Goal: Task Accomplishment & Management: Manage account settings

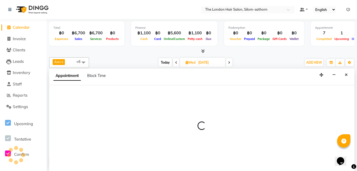
scroll to position [0, 0]
select select "56711"
select select "tentative"
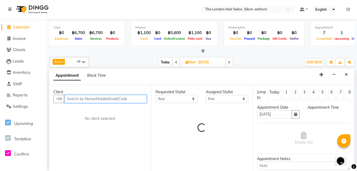
select select "600"
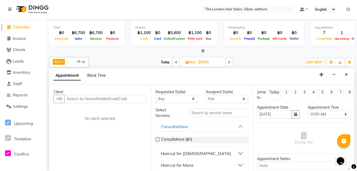
click at [98, 75] on span "Block Time" at bounding box center [96, 75] width 19 height 5
select select "56711"
select select "600"
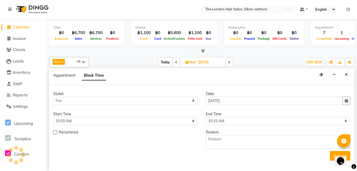
scroll to position [187, 0]
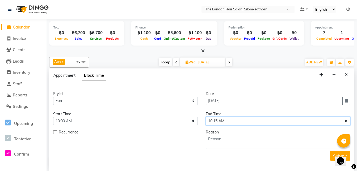
click at [214, 123] on select "Select 10:00 AM 10:05 AM 10:10 AM 10:15 AM 10:20 AM 10:25 AM 10:30 AM 10:35 AM …" at bounding box center [278, 121] width 145 height 8
select select "1200"
click at [206, 117] on select "Select 10:00 AM 10:05 AM 10:10 AM 10:15 AM 10:20 AM 10:25 AM 10:30 AM 10:35 AM …" at bounding box center [278, 121] width 145 height 8
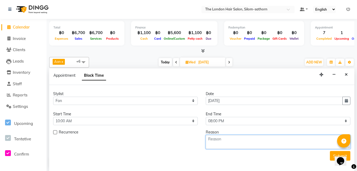
click at [216, 142] on textarea at bounding box center [278, 142] width 145 height 14
type textarea "Day Off"
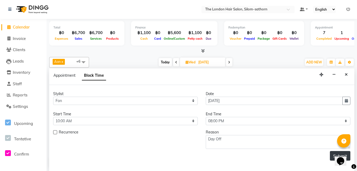
click at [332, 154] on button "Submit" at bounding box center [340, 156] width 20 height 10
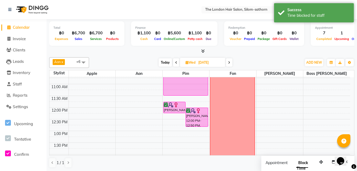
scroll to position [0, 0]
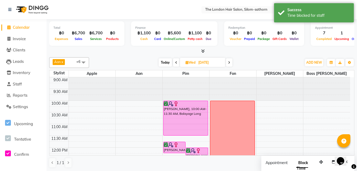
click at [164, 60] on span "Today" at bounding box center [165, 62] width 13 height 8
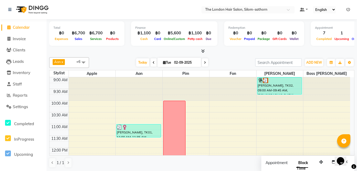
click at [205, 64] on span at bounding box center [205, 62] width 6 height 8
type input "[DATE]"
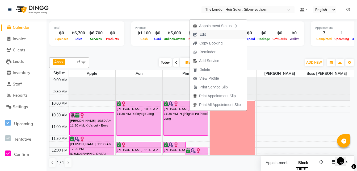
click at [202, 35] on span "Edit" at bounding box center [202, 35] width 6 height 6
select select "tentative"
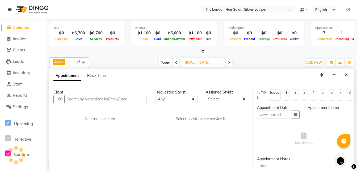
scroll to position [0, 0]
type input "[DATE]"
select select "confirm booking"
select select "600"
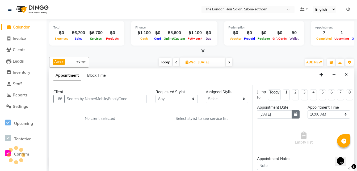
select select "65351"
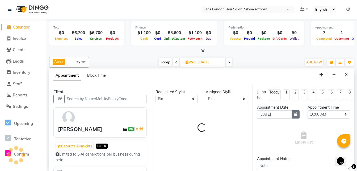
select select "3480"
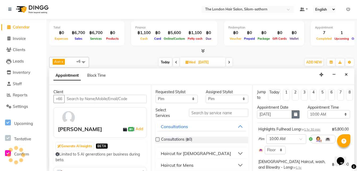
select select "3480"
drag, startPoint x: 291, startPoint y: 112, endPoint x: 294, endPoint y: 115, distance: 4.1
click at [294, 115] on icon "button" at bounding box center [295, 114] width 3 height 4
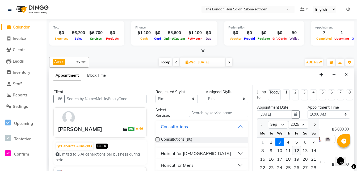
click at [295, 149] on div "12" at bounding box center [297, 150] width 9 height 9
type input "12-09-2025"
select select "600"
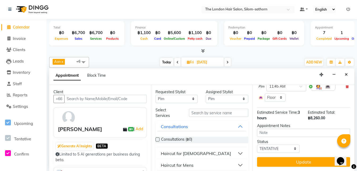
scroll to position [124, 0]
click at [283, 148] on select "Select TENTATIVE CONFIRM UPCOMING" at bounding box center [278, 148] width 43 height 8
select select "confirm booking"
click at [257, 144] on select "Select TENTATIVE CONFIRM UPCOMING" at bounding box center [278, 148] width 43 height 8
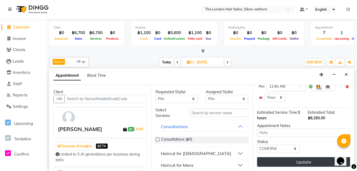
click at [290, 160] on button "Update" at bounding box center [303, 162] width 93 height 10
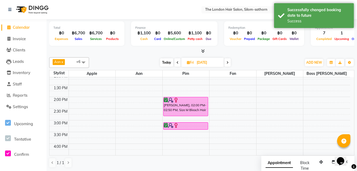
scroll to position [0, 0]
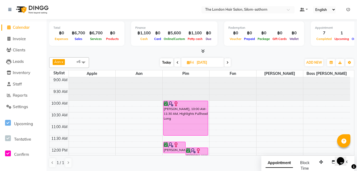
click at [167, 64] on span "Today" at bounding box center [166, 62] width 13 height 8
type input "02-09-2025"
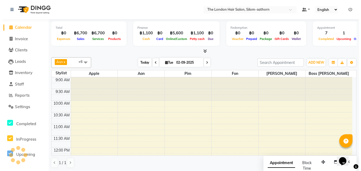
scroll to position [187, 0]
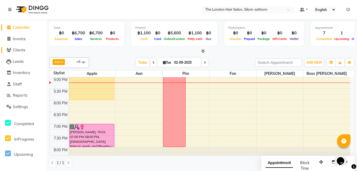
click at [15, 50] on span "Clients" at bounding box center [19, 49] width 12 height 5
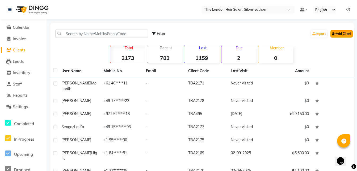
click at [346, 32] on link "Add Client" at bounding box center [342, 33] width 22 height 7
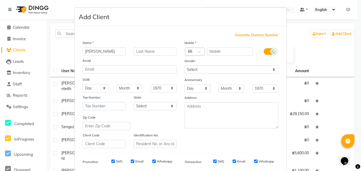
type input "Julia"
click at [190, 51] on div at bounding box center [194, 52] width 19 height 6
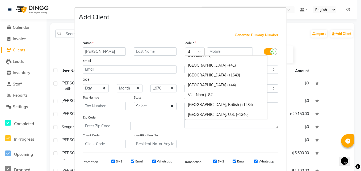
scroll to position [448, 0]
type input "43"
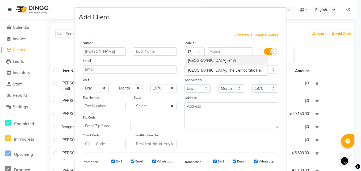
drag, startPoint x: 202, startPoint y: 60, endPoint x: 191, endPoint y: 62, distance: 10.9
click at [191, 62] on div "Austria (+43)" at bounding box center [226, 61] width 82 height 10
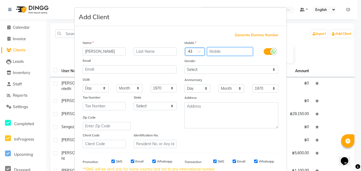
click at [215, 54] on input "text" at bounding box center [230, 51] width 46 height 8
type input "6801116779"
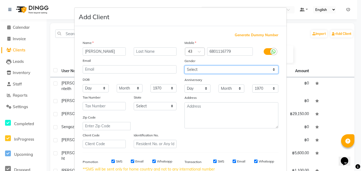
click at [190, 69] on select "Select Male Female Other Prefer Not To Say" at bounding box center [232, 69] width 94 height 8
select select "female"
click at [185, 65] on select "Select Male Female Other Prefer Not To Say" at bounding box center [232, 69] width 94 height 8
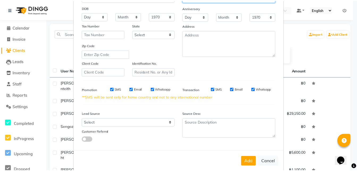
scroll to position [80, 0]
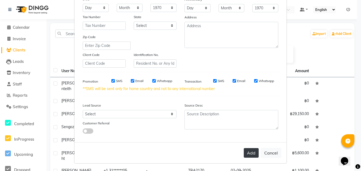
click at [246, 153] on button "Add" at bounding box center [251, 153] width 15 height 10
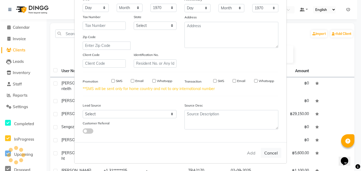
select select
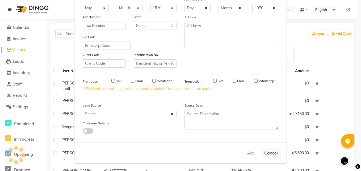
select select
checkbox input "false"
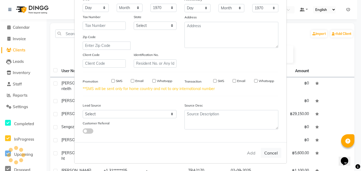
checkbox input "false"
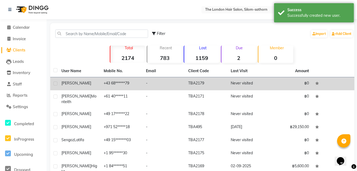
click at [115, 86] on td "+43 68******79" at bounding box center [122, 83] width 42 height 13
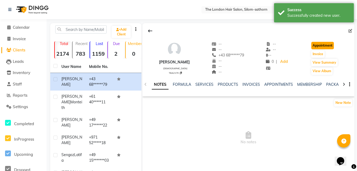
click at [320, 47] on button "Appointment" at bounding box center [322, 45] width 23 height 7
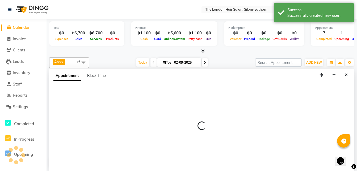
scroll to position [0, 0]
select select "600"
select select "tentative"
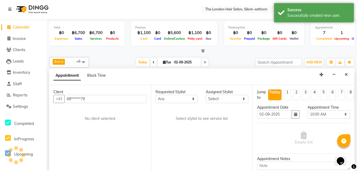
scroll to position [187, 0]
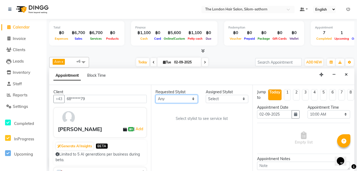
click at [164, 97] on select "Any Aon Apple Boss Luke Fon Kate Pim" at bounding box center [177, 99] width 43 height 8
select select "65351"
click at [156, 95] on select "Any Aon Apple Boss Luke Fon Kate Pim" at bounding box center [177, 99] width 43 height 8
select select "65351"
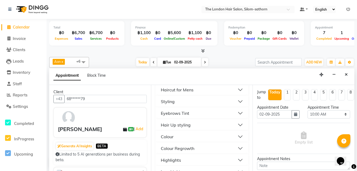
scroll to position [76, 0]
click at [173, 149] on div "Colour Regrowth" at bounding box center [178, 148] width 34 height 6
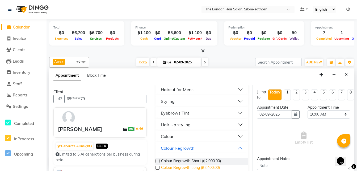
click at [203, 168] on span "Colour Regrowth Long (฿2,400.00)" at bounding box center [190, 168] width 59 height 7
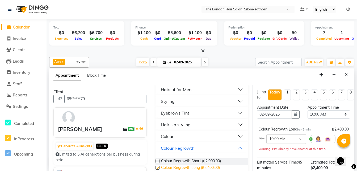
checkbox input "false"
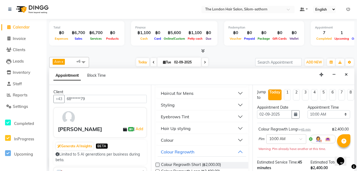
scroll to position [72, 0]
click at [169, 105] on div "Styling" at bounding box center [168, 105] width 14 height 6
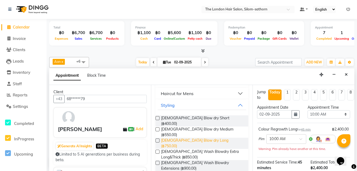
click at [195, 137] on span "Ladies Blow dry Long (฿750.00)" at bounding box center [202, 142] width 83 height 11
checkbox input "false"
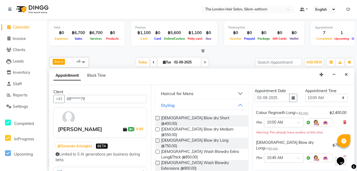
scroll to position [0, 1]
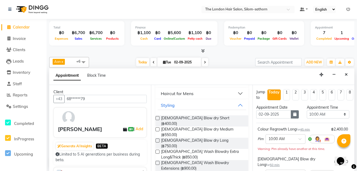
click at [293, 114] on icon "button" at bounding box center [294, 114] width 3 height 4
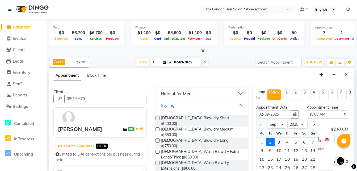
click at [279, 141] on div "3" at bounding box center [279, 141] width 9 height 9
type input "[DATE]"
select select "600"
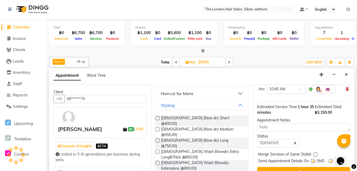
scroll to position [86, 0]
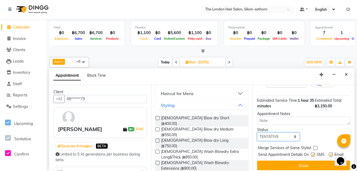
click at [272, 132] on select "Select TENTATIVE CONFIRM UPCOMING" at bounding box center [278, 136] width 43 height 8
select select "confirm booking"
click at [257, 132] on select "Select TENTATIVE CONFIRM UPCOMING" at bounding box center [278, 136] width 43 height 8
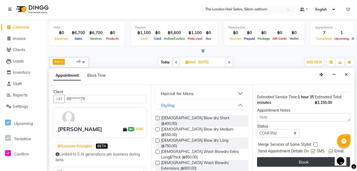
click at [297, 157] on button "Book" at bounding box center [303, 162] width 93 height 10
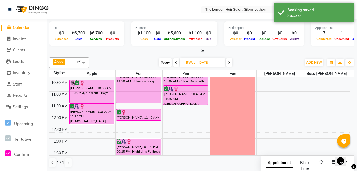
scroll to position [0, 0]
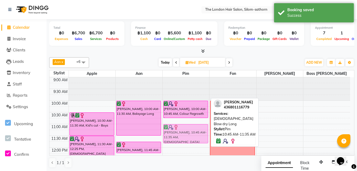
drag, startPoint x: 191, startPoint y: 127, endPoint x: 191, endPoint y: 130, distance: 3.5
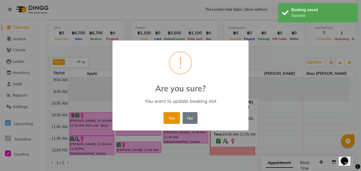
click at [173, 119] on button "Yes" at bounding box center [172, 118] width 16 height 12
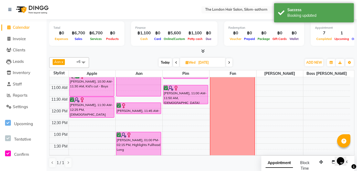
scroll to position [39, 0]
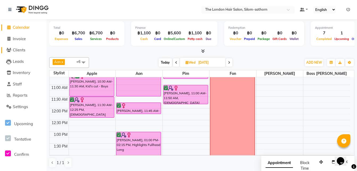
click at [20, 50] on span "Clients" at bounding box center [19, 49] width 12 height 5
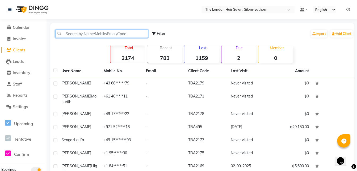
click at [82, 35] on input "text" at bounding box center [101, 34] width 93 height 8
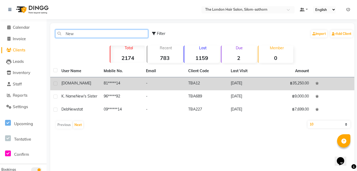
type input "New"
click at [106, 81] on td "81*****14" at bounding box center [122, 83] width 42 height 13
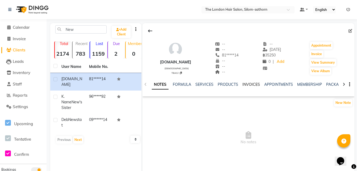
click at [251, 84] on link "INVOICES" at bounding box center [252, 84] width 18 height 5
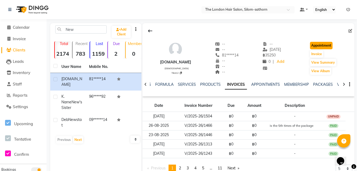
click at [323, 45] on button "Appointment" at bounding box center [321, 45] width 23 height 7
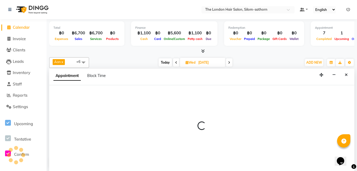
scroll to position [0, 0]
type input "02-09-2025"
select select "tentative"
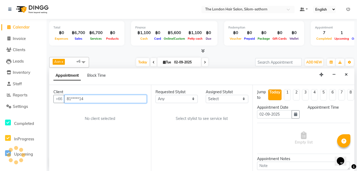
select select "600"
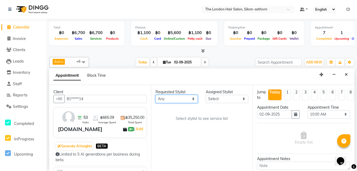
click at [176, 99] on select "Any Aon Apple Boss Luke Fon Kate Pim" at bounding box center [177, 99] width 43 height 8
select select "56711"
click at [156, 95] on select "Any Aon Apple Boss Luke Fon Kate Pim" at bounding box center [177, 99] width 43 height 8
select select "56711"
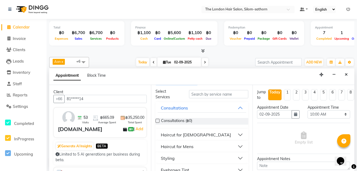
scroll to position [19, 0]
click at [168, 160] on div "Styling" at bounding box center [168, 158] width 14 height 6
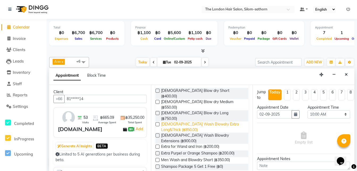
scroll to position [99, 0]
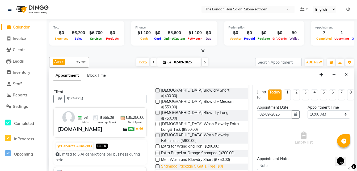
click at [204, 163] on span "Shampoo Package 5 Get 1 Free (฿0)" at bounding box center [192, 166] width 62 height 7
checkbox input "false"
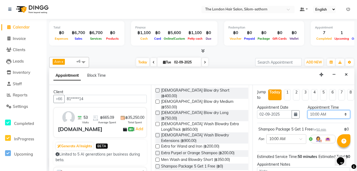
click at [317, 115] on select "Select 10:00 AM 10:05 AM 10:10 AM 10:15 AM 10:20 AM 10:25 AM 10:30 AM 10:35 AM …" at bounding box center [329, 114] width 43 height 8
select select "1075"
click at [308, 110] on select "Select 10:00 AM 10:05 AM 10:10 AM 10:15 AM 10:20 AM 10:25 AM 10:30 AM 10:35 AM …" at bounding box center [329, 114] width 43 height 8
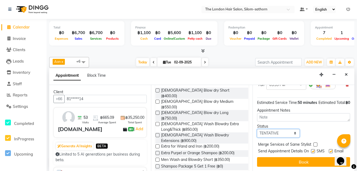
click at [271, 129] on select "Select TENTATIVE CONFIRM CHECK-IN UPCOMING" at bounding box center [278, 133] width 43 height 8
select select "confirm booking"
click at [257, 129] on select "Select TENTATIVE CONFIRM CHECK-IN UPCOMING" at bounding box center [278, 133] width 43 height 8
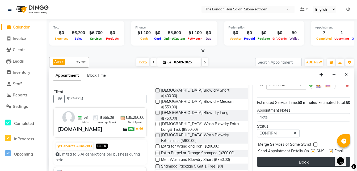
click at [294, 158] on button "Book" at bounding box center [303, 162] width 93 height 10
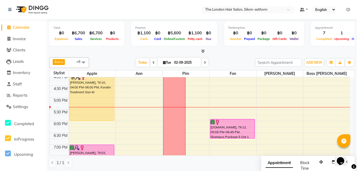
scroll to position [167, 0]
click at [18, 49] on span "Clients" at bounding box center [19, 49] width 12 height 5
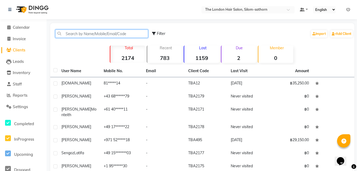
click at [79, 33] on input "text" at bounding box center [101, 34] width 93 height 8
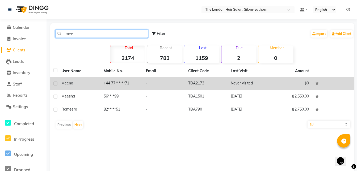
type input "mee"
click at [110, 87] on td "+44 77******71" at bounding box center [122, 83] width 42 height 13
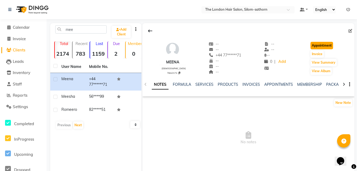
click at [324, 46] on button "Appointment" at bounding box center [322, 45] width 23 height 7
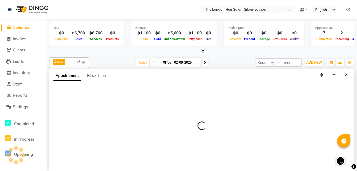
select select "tentative"
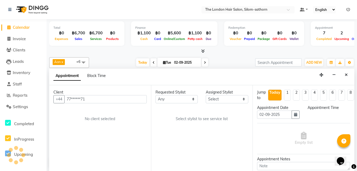
scroll to position [0, 0]
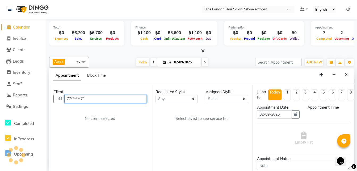
select select "600"
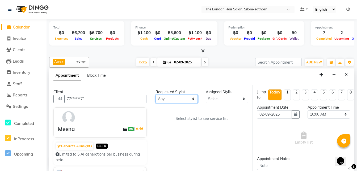
click at [168, 97] on select "Any Aon Apple Boss Luke Fon Kate Pim" at bounding box center [177, 99] width 43 height 8
select select "65351"
click at [156, 95] on select "Any Aon Apple Boss Luke Fon Kate Pim" at bounding box center [177, 99] width 43 height 8
select select "65351"
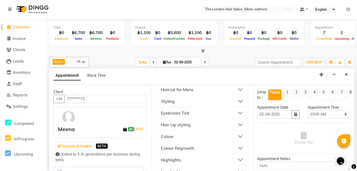
scroll to position [0, 0]
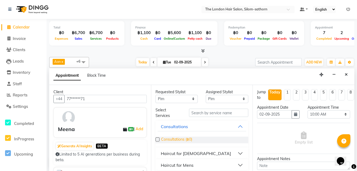
click at [175, 139] on span "Consultations (฿0)" at bounding box center [176, 139] width 31 height 7
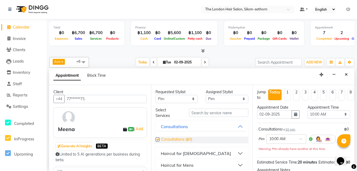
checkbox input "false"
click at [288, 139] on input "text" at bounding box center [280, 139] width 23 height 6
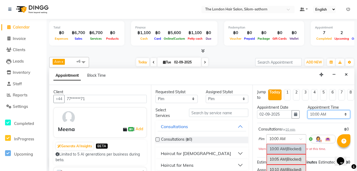
click at [316, 113] on select "Select 10:00 AM 10:05 AM 10:10 AM 10:15 AM 10:20 AM 10:25 AM 10:30 AM 10:35 AM …" at bounding box center [329, 114] width 43 height 8
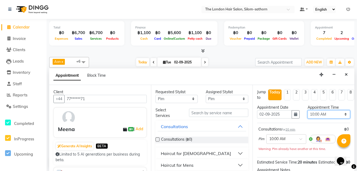
select select "745"
click at [308, 110] on select "Select 10:00 AM 10:05 AM 10:10 AM 10:15 AM 10:20 AM 10:25 AM 10:30 AM 10:35 AM …" at bounding box center [329, 114] width 43 height 8
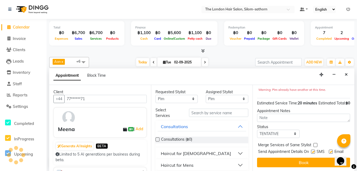
scroll to position [59, 0]
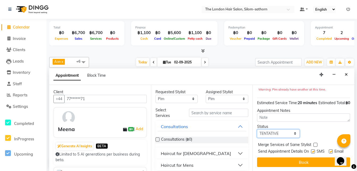
click at [272, 137] on select "Select TENTATIVE CONFIRM CHECK-IN UPCOMING" at bounding box center [278, 133] width 43 height 8
select select "confirm booking"
click at [257, 135] on select "Select TENTATIVE CONFIRM CHECK-IN UPCOMING" at bounding box center [278, 133] width 43 height 8
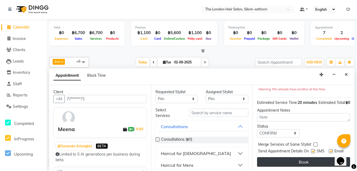
click at [287, 158] on button "Book" at bounding box center [303, 162] width 93 height 10
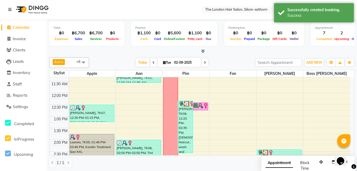
scroll to position [54, 0]
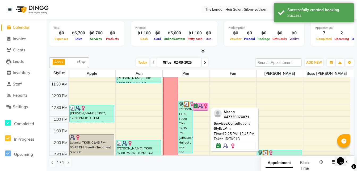
click at [201, 107] on img at bounding box center [200, 105] width 5 height 5
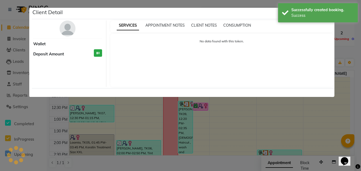
select select "6"
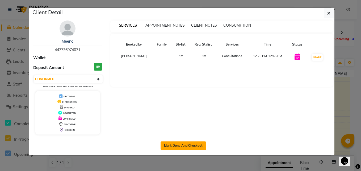
click at [179, 145] on button "Mark Done And Checkout" at bounding box center [183, 145] width 45 height 9
select select "service"
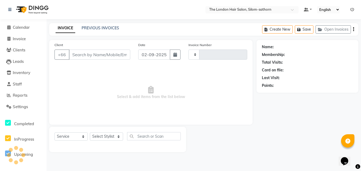
type input "1542"
select select "6977"
type input "44********71"
select select "65351"
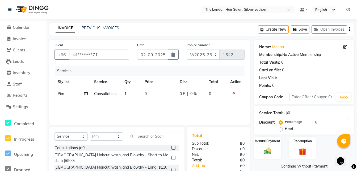
click at [147, 94] on td "0" at bounding box center [158, 94] width 35 height 12
select select "65351"
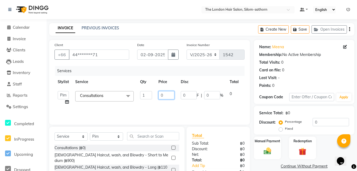
click at [167, 96] on input "0" at bounding box center [167, 95] width 16 height 8
type input "3000"
click at [182, 109] on div "Services Stylist Service Qty Price Disc Total Action Aon Apple Boss Luke Fon Ka…" at bounding box center [150, 92] width 190 height 53
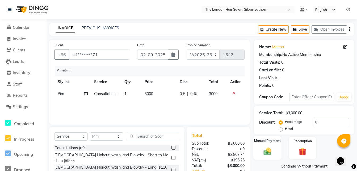
scroll to position [42, 0]
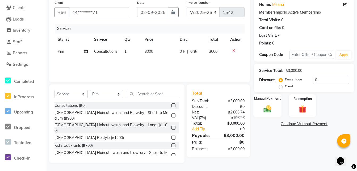
click at [269, 115] on div "Manual Payment" at bounding box center [267, 106] width 28 height 24
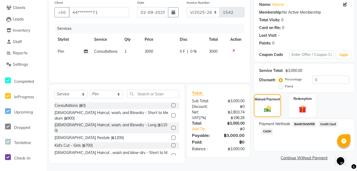
click at [301, 125] on span "BANKTANSFER" at bounding box center [305, 124] width 24 height 6
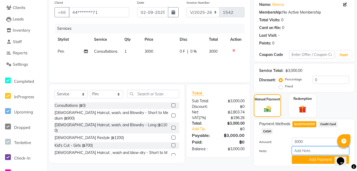
click at [300, 149] on input "Note:" at bounding box center [320, 150] width 57 height 8
type input "K-Bank"
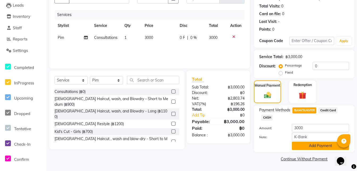
click at [303, 146] on button "Add Payment" at bounding box center [320, 145] width 57 height 8
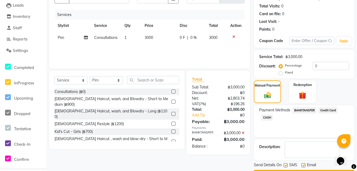
scroll to position [71, 0]
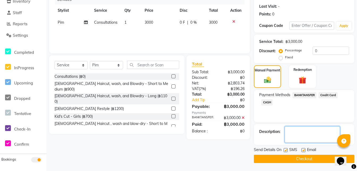
click at [295, 136] on textarea at bounding box center [312, 134] width 55 height 16
click at [322, 135] on textarea at bounding box center [312, 134] width 55 height 16
click at [321, 133] on textarea at bounding box center [312, 134] width 55 height 16
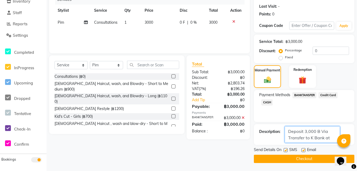
scroll to position [4, 0]
type textarea "Deposit 3,000 B Via Transfer to K Bank at 12.29pm for booking appt on Tuesday 2…"
click at [294, 162] on button "Checkout" at bounding box center [304, 159] width 101 height 8
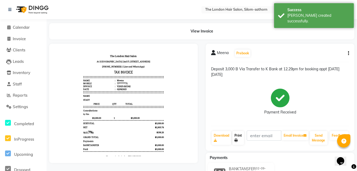
click at [237, 140] on icon at bounding box center [236, 140] width 3 height 3
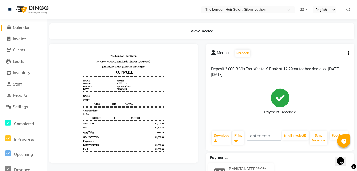
click at [19, 28] on span "Calendar" at bounding box center [21, 27] width 17 height 5
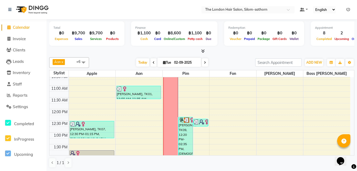
scroll to position [37, 0]
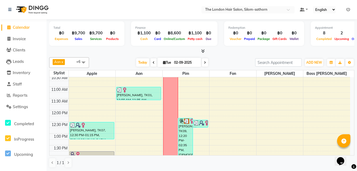
click at [205, 62] on icon at bounding box center [205, 62] width 2 height 3
type input "[DATE]"
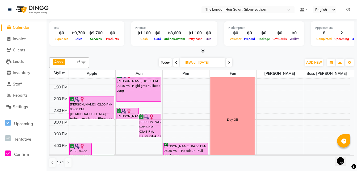
scroll to position [68, 0]
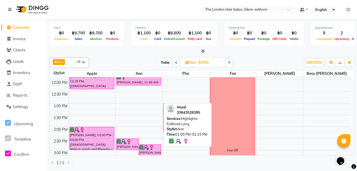
drag, startPoint x: 142, startPoint y: 114, endPoint x: 176, endPoint y: 112, distance: 34.6
click at [176, 112] on div "Aon x Apple x Boss Luke x Fai x Fon x Kate x Pim x +6 Select All Apple Aon Pim …" at bounding box center [201, 112] width 305 height 115
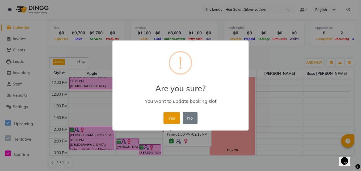
click at [175, 114] on button "Yes" at bounding box center [172, 118] width 16 height 12
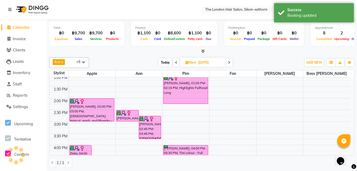
scroll to position [97, 0]
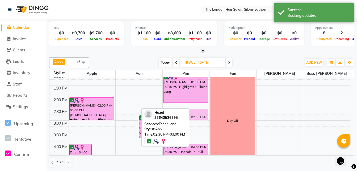
drag, startPoint x: 122, startPoint y: 111, endPoint x: 180, endPoint y: 112, distance: 57.5
click at [180, 112] on div "Aon x Apple x Boss Luke x Fai x Fon x Kate x Pim x +6 Select All Apple Aon Pim …" at bounding box center [201, 112] width 305 height 115
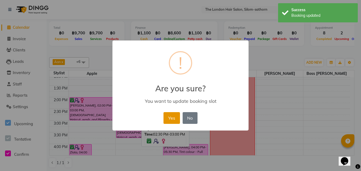
click at [169, 117] on button "Yes" at bounding box center [172, 118] width 16 height 12
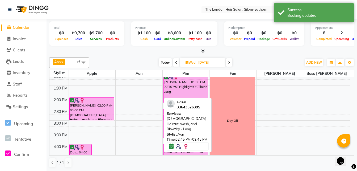
drag, startPoint x: 125, startPoint y: 124, endPoint x: 164, endPoint y: 121, distance: 38.7
click at [164, 121] on div "Aon x Apple x Boss Luke x Fai x Fon x Kate x Pim x +6 Select All Apple Aon Pim …" at bounding box center [201, 112] width 305 height 115
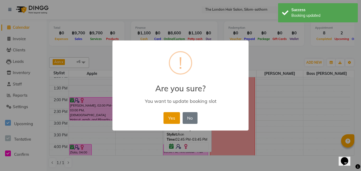
click at [174, 117] on button "Yes" at bounding box center [172, 118] width 16 height 12
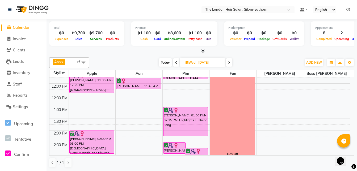
scroll to position [64, 0]
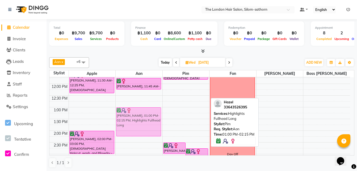
drag, startPoint x: 172, startPoint y: 115, endPoint x: 149, endPoint y: 115, distance: 23.4
click at [148, 116] on tr "Zlata, 04:00 PM-04:45 PM, Volume Treatment Zlata, 04:30 PM-05:30 PM, Ladies Hai…" at bounding box center [199, 154] width 301 height 281
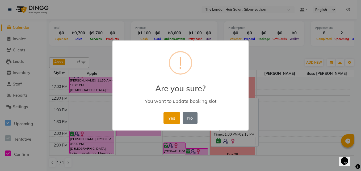
click at [172, 118] on button "Yes" at bounding box center [172, 118] width 16 height 12
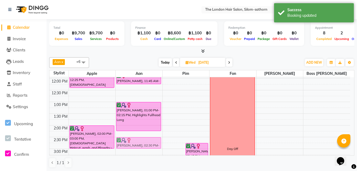
scroll to position [69, 0]
drag, startPoint x: 167, startPoint y: 146, endPoint x: 140, endPoint y: 141, distance: 27.6
click at [140, 141] on tr "Zlata, 04:00 PM-04:45 PM, Volume Treatment Zlata, 04:30 PM-05:30 PM, Ladies Hai…" at bounding box center [199, 148] width 301 height 281
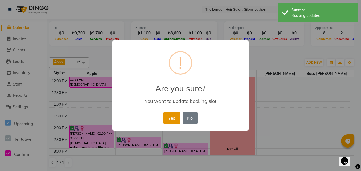
click at [170, 118] on button "Yes" at bounding box center [172, 118] width 16 height 12
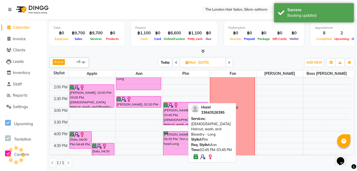
scroll to position [111, 0]
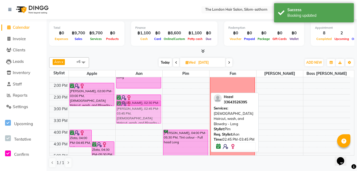
drag, startPoint x: 186, startPoint y: 106, endPoint x: 144, endPoint y: 107, distance: 42.0
click at [144, 107] on tr "Zlata, 04:00 PM-04:45 PM, Volume Treatment Zlata, 04:30 PM-05:30 PM, Ladies Hai…" at bounding box center [199, 106] width 301 height 281
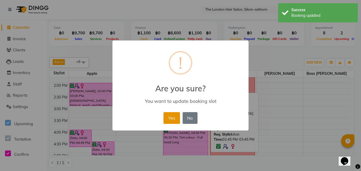
click at [169, 119] on button "Yes" at bounding box center [172, 118] width 16 height 12
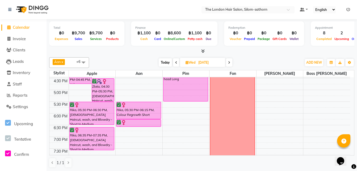
scroll to position [174, 0]
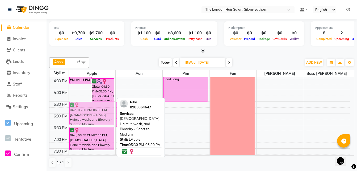
drag, startPoint x: 84, startPoint y: 110, endPoint x: 78, endPoint y: 109, distance: 5.7
click at [78, 109] on div "Zlata, 04:00 PM-04:45 PM, Volume Treatment Zlata, 04:30 PM-05:30 PM, Ladies Hai…" at bounding box center [92, 43] width 47 height 281
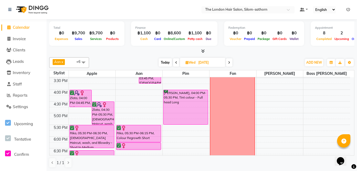
scroll to position [151, 0]
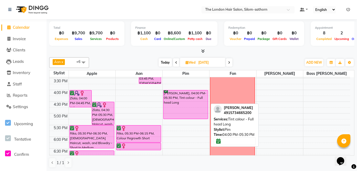
drag, startPoint x: 186, startPoint y: 125, endPoint x: 184, endPoint y: 116, distance: 8.4
click at [184, 116] on div "Julia, 10:00 AM-10:45 AM, Colour Regrowth Long Julia, 11:00 AM-11:50 AM, Ladies…" at bounding box center [186, 66] width 47 height 281
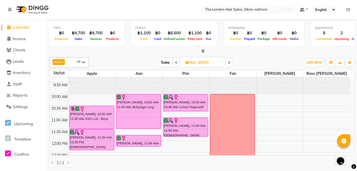
scroll to position [0, 0]
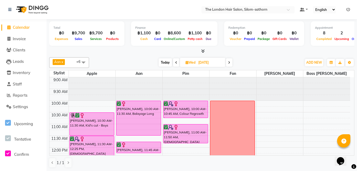
click at [205, 63] on input "[DATE]" at bounding box center [210, 63] width 27 height 8
select select "9"
select select "2025"
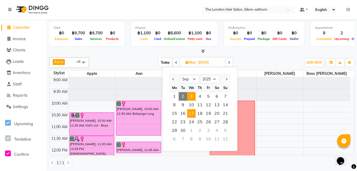
click at [192, 113] on span "17" at bounding box center [191, 113] width 9 height 9
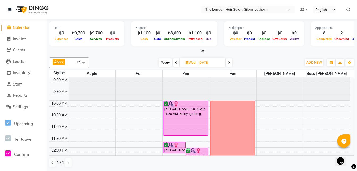
click at [162, 61] on span "Today" at bounding box center [165, 62] width 13 height 8
type input "02-09-2025"
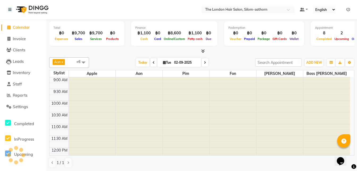
scroll to position [187, 0]
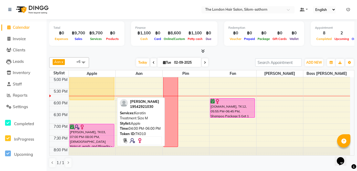
click at [98, 100] on div at bounding box center [92, 100] width 44 height 2
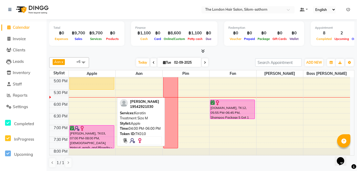
scroll to position [185, 0]
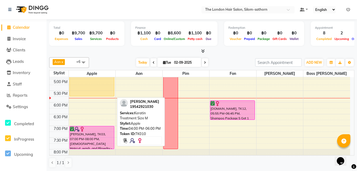
drag, startPoint x: 102, startPoint y: 98, endPoint x: 104, endPoint y: 95, distance: 4.2
click at [104, 95] on div "Eunjoo, TK07, 12:30 PM-01:15 PM, Ladies Haircut, wash, and Blowdry - Long Laami…" at bounding box center [92, 32] width 47 height 281
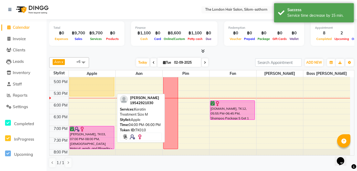
click at [97, 86] on div "[PERSON_NAME], TK10, 04:00 PM-05:45 PM, Keratin Treatment Size M" at bounding box center [92, 76] width 44 height 40
select select "1"
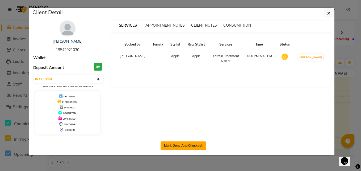
click at [181, 146] on button "Mark Done And Checkout" at bounding box center [183, 145] width 45 height 9
select select "service"
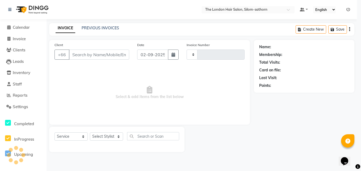
type input "1543"
select select "6977"
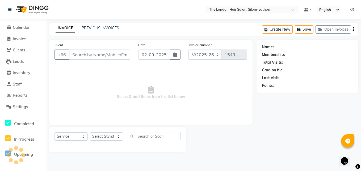
type input "19*******30"
select select "56710"
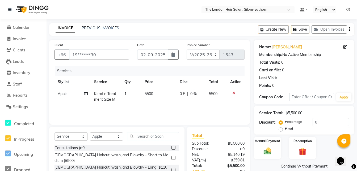
click at [148, 94] on span "5500" at bounding box center [149, 93] width 9 height 5
select select "56710"
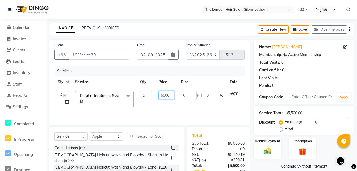
click at [166, 94] on input "5500" at bounding box center [167, 95] width 16 height 8
type input "5000"
click at [65, 102] on td "Aon Apple Boss Luke Fon Kate Pim Split Commission" at bounding box center [64, 99] width 18 height 23
select select "56710"
click at [66, 102] on icon at bounding box center [67, 102] width 4 height 4
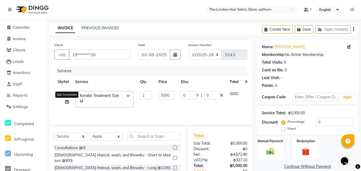
select select "56710"
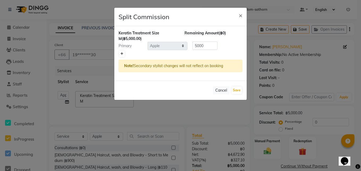
click at [122, 53] on icon at bounding box center [121, 53] width 3 height 3
type input "2500"
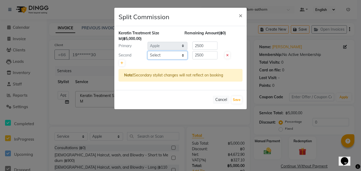
click at [152, 56] on select "Select Aon Apple Boss [PERSON_NAME] [PERSON_NAME]" at bounding box center [168, 55] width 40 height 8
select select "56711"
click at [148, 51] on select "Select Aon Apple Boss [PERSON_NAME] [PERSON_NAME]" at bounding box center [168, 55] width 40 height 8
click at [234, 99] on button "Save" at bounding box center [237, 99] width 10 height 7
select select "Select"
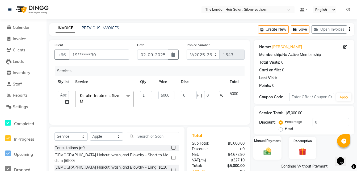
scroll to position [42, 0]
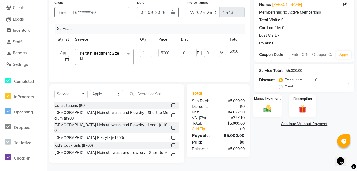
click at [269, 107] on img at bounding box center [267, 108] width 13 height 9
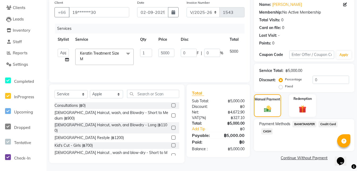
click at [325, 124] on span "Credit Card" at bounding box center [328, 124] width 19 height 6
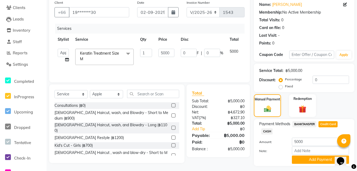
scroll to position [56, 0]
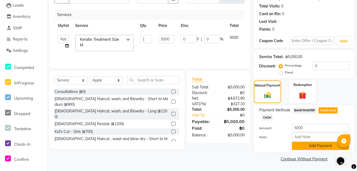
click at [306, 147] on button "Add Payment" at bounding box center [320, 145] width 57 height 8
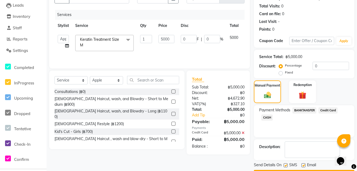
scroll to position [71, 0]
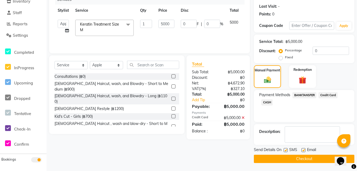
click at [289, 159] on button "Checkout" at bounding box center [304, 159] width 101 height 8
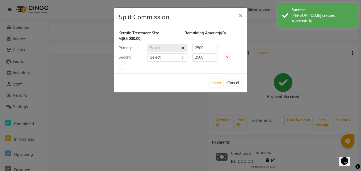
select select "56710"
select select "56711"
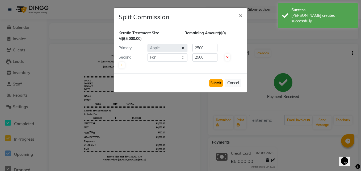
click at [214, 85] on button "Submit" at bounding box center [216, 82] width 14 height 7
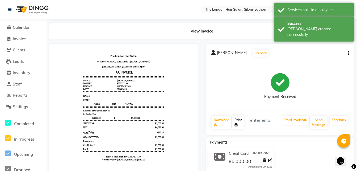
click at [239, 127] on link "Print" at bounding box center [238, 122] width 12 height 14
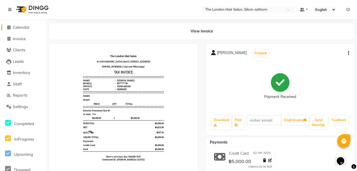
click at [25, 27] on span "Calendar" at bounding box center [21, 27] width 17 height 5
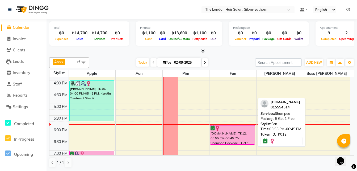
scroll to position [168, 0]
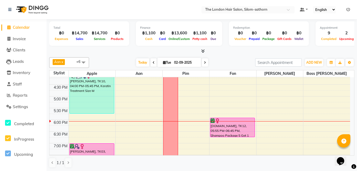
click at [167, 61] on span "Tue" at bounding box center [167, 62] width 11 height 4
select select "9"
select select "2025"
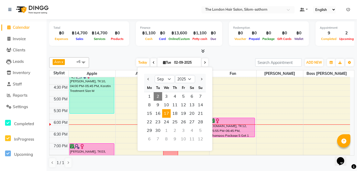
click at [166, 113] on span "17" at bounding box center [166, 113] width 9 height 9
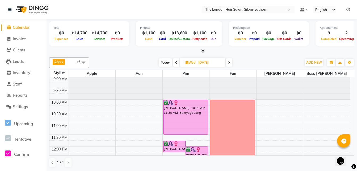
scroll to position [0, 0]
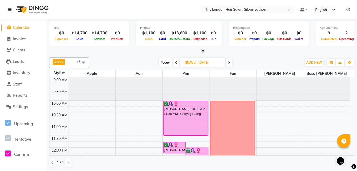
click at [165, 62] on span "Today" at bounding box center [165, 62] width 13 height 8
type input "02-09-2025"
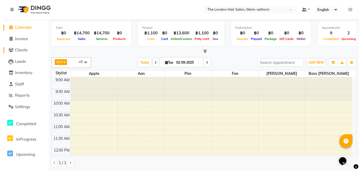
scroll to position [203, 0]
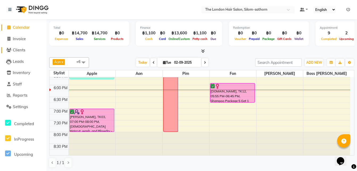
click at [15, 51] on span "Clients" at bounding box center [19, 49] width 12 height 5
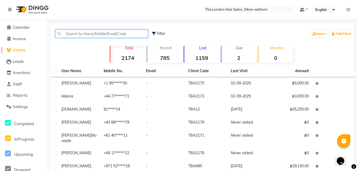
click at [85, 33] on input "text" at bounding box center [101, 34] width 93 height 8
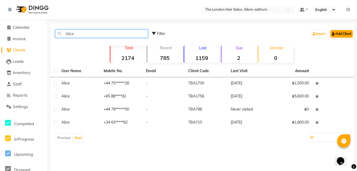
type input "Alice"
click at [338, 34] on link "Add Client" at bounding box center [342, 33] width 22 height 7
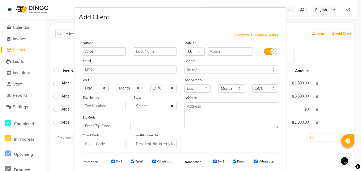
type input "Alice"
click at [192, 50] on div at bounding box center [194, 52] width 19 height 6
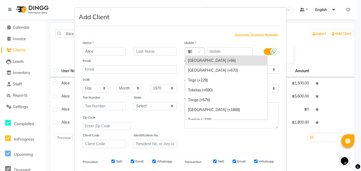
scroll to position [566, 0]
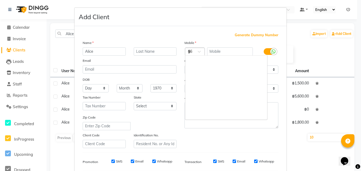
type input "33"
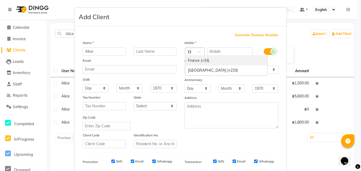
scroll to position [0, 0]
click at [193, 62] on div "France (+33)" at bounding box center [226, 61] width 82 height 10
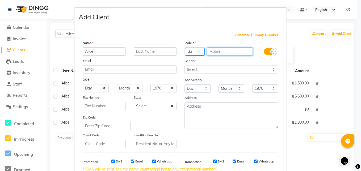
click at [211, 54] on input "text" at bounding box center [230, 51] width 46 height 8
type input "664449200"
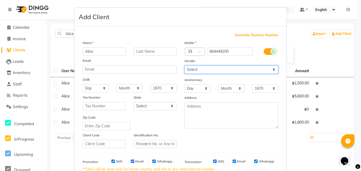
click at [191, 69] on select "Select Male Female Other Prefer Not To Say" at bounding box center [232, 69] width 94 height 8
select select "female"
click at [185, 65] on select "Select Male Female Other Prefer Not To Say" at bounding box center [232, 69] width 94 height 8
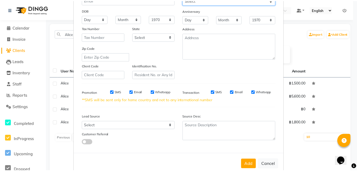
scroll to position [74, 0]
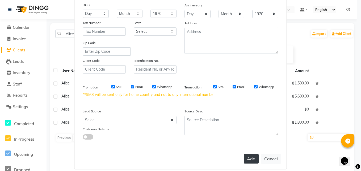
click at [245, 158] on button "Add" at bounding box center [251, 159] width 15 height 10
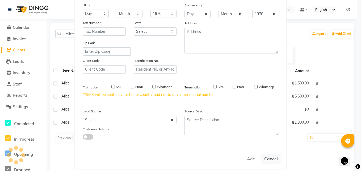
select select
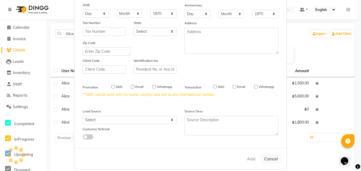
select select
checkbox input "false"
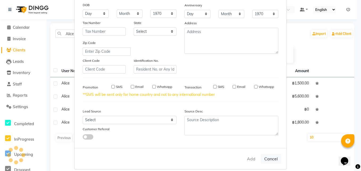
checkbox input "false"
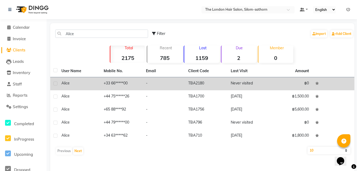
click at [112, 81] on td "+33 66*****00" at bounding box center [122, 83] width 42 height 13
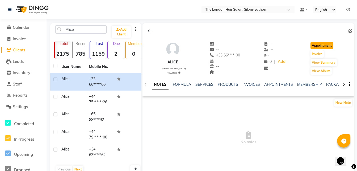
click at [322, 49] on button "Appointment" at bounding box center [322, 45] width 23 height 7
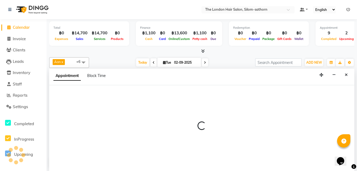
scroll to position [0, 0]
select select "600"
select select "tentative"
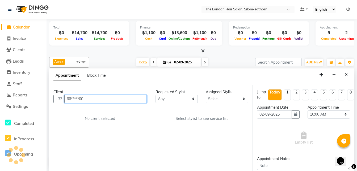
scroll to position [203, 0]
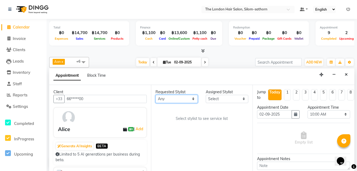
click at [160, 97] on select "Any Aon Apple Boss Luke Fon Kate Pim" at bounding box center [177, 99] width 43 height 8
select select "56709"
click at [156, 95] on select "Any Aon Apple Boss Luke Fon Kate Pim" at bounding box center [177, 99] width 43 height 8
select select "56709"
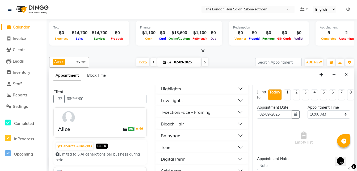
scroll to position [147, 0]
click at [169, 135] on div "Balayage" at bounding box center [170, 135] width 19 height 6
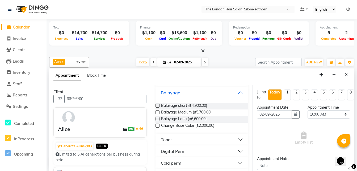
scroll to position [190, 0]
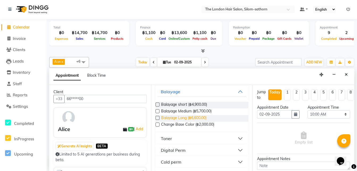
click at [187, 117] on span "Balayage Long (฿6,600.00)" at bounding box center [183, 118] width 45 height 7
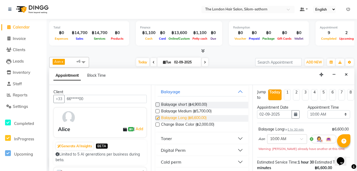
checkbox input "false"
click at [174, 94] on div "Balayage" at bounding box center [170, 91] width 19 height 6
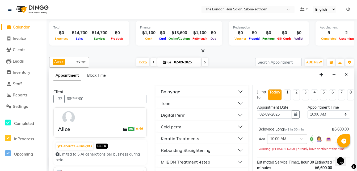
click at [167, 103] on div "Toner" at bounding box center [166, 103] width 11 height 6
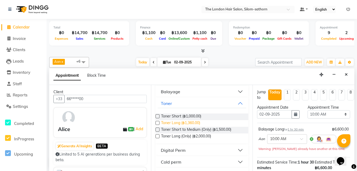
click at [181, 123] on span "Toner Long (฿1,360.00)" at bounding box center [180, 123] width 39 height 7
checkbox input "false"
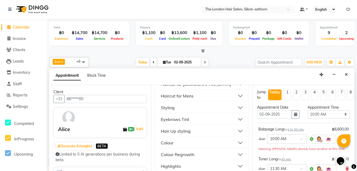
scroll to position [62, 0]
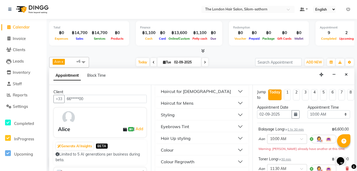
click at [164, 114] on div "Styling" at bounding box center [168, 114] width 14 height 6
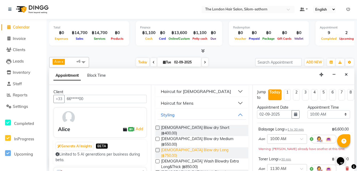
click at [202, 147] on span "Ladies Blow dry Long (฿750.00)" at bounding box center [202, 152] width 83 height 11
checkbox input "false"
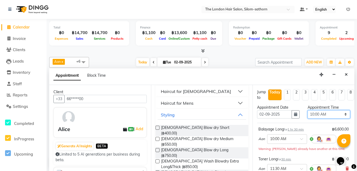
click at [323, 114] on select "Select 10:00 AM 10:05 AM 10:10 AM 10:15 AM 10:20 AM 10:25 AM 10:30 AM 10:35 AM …" at bounding box center [329, 114] width 43 height 8
select select "840"
click at [308, 110] on select "Select 10:00 AM 10:05 AM 10:10 AM 10:15 AM 10:20 AM 10:25 AM 10:30 AM 10:35 AM …" at bounding box center [329, 114] width 43 height 8
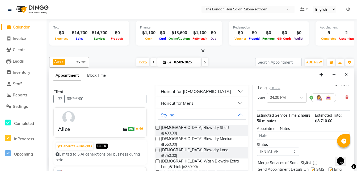
scroll to position [107, 0]
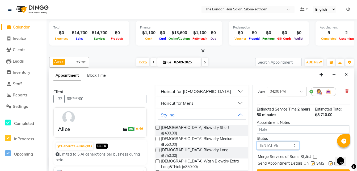
click at [267, 141] on select "Select TENTATIVE CONFIRM CHECK-IN UPCOMING" at bounding box center [278, 145] width 43 height 8
select select "confirm booking"
click at [257, 141] on select "Select TENTATIVE CONFIRM CHECK-IN UPCOMING" at bounding box center [278, 145] width 43 height 8
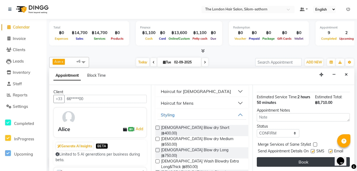
click at [292, 157] on button "Book" at bounding box center [303, 162] width 93 height 10
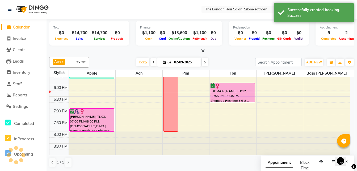
scroll to position [0, 0]
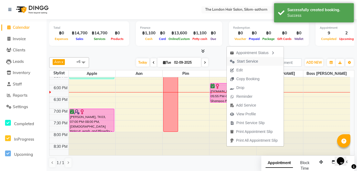
click at [245, 62] on span "Start Service" at bounding box center [247, 62] width 21 height 6
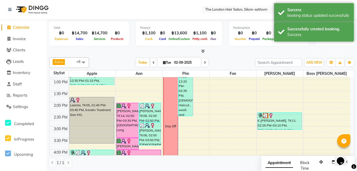
scroll to position [106, 0]
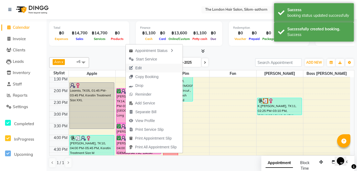
click at [139, 68] on span "Edit" at bounding box center [138, 68] width 6 height 6
select select "tentative"
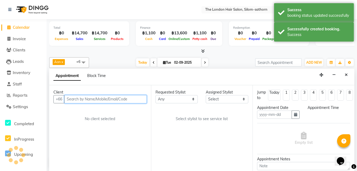
scroll to position [0, 0]
type input "02-09-2025"
select select "confirm booking"
select select "840"
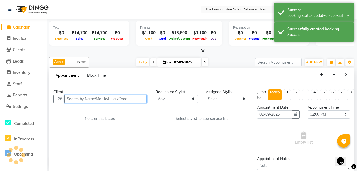
select select "56709"
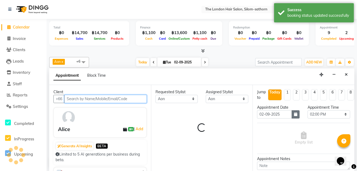
select select "3480"
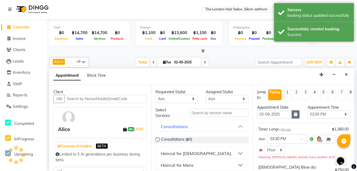
select select "3480"
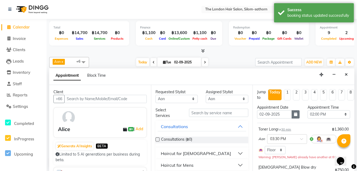
click at [294, 115] on icon "button" at bounding box center [295, 114] width 3 height 4
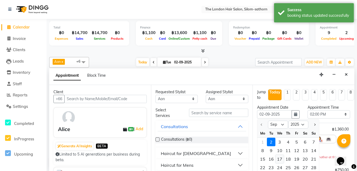
click at [279, 157] on div "17" at bounding box center [280, 159] width 9 height 9
type input "17-09-2025"
select select "840"
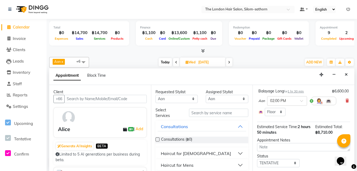
scroll to position [121, 0]
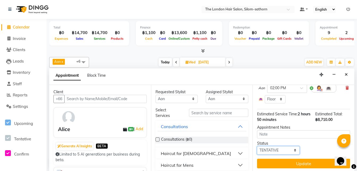
click at [264, 146] on select "Select TENTATIVE CONFIRM UPCOMING" at bounding box center [278, 150] width 43 height 8
select select "confirm booking"
click at [257, 146] on select "Select TENTATIVE CONFIRM UPCOMING" at bounding box center [278, 150] width 43 height 8
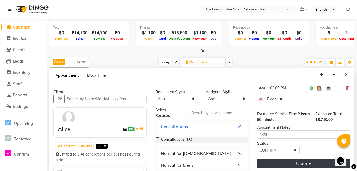
click at [286, 159] on button "Update" at bounding box center [303, 164] width 93 height 10
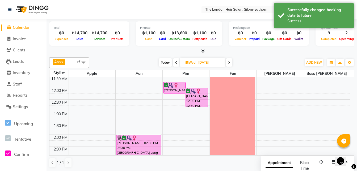
scroll to position [67, 0]
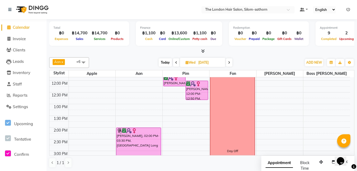
click at [164, 63] on span "Today" at bounding box center [165, 62] width 13 height 8
type input "02-09-2025"
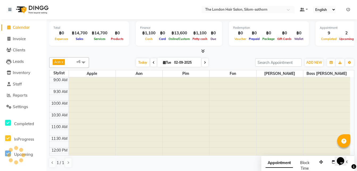
scroll to position [203, 0]
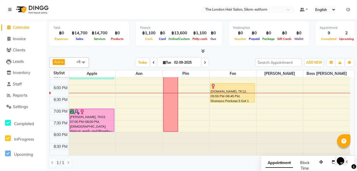
click at [165, 63] on span "Tue" at bounding box center [167, 62] width 11 height 4
select select "9"
select select "2025"
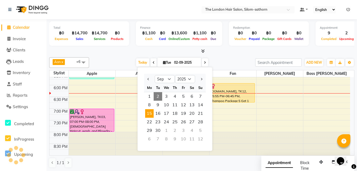
click at [147, 113] on span "15" at bounding box center [149, 113] width 9 height 9
type input "15-09-2025"
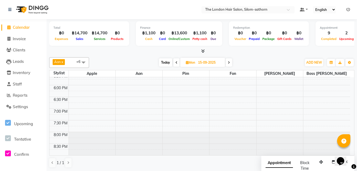
click at [206, 64] on input "15-09-2025" at bounding box center [210, 63] width 27 height 8
select select "9"
select select "2025"
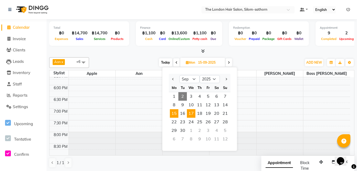
click at [192, 117] on span "17" at bounding box center [191, 113] width 9 height 9
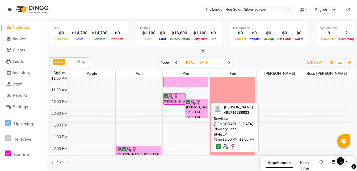
scroll to position [0, 0]
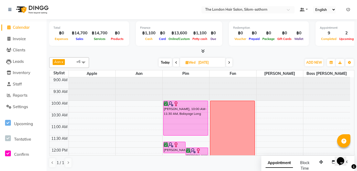
click at [165, 62] on span "Today" at bounding box center [165, 62] width 13 height 8
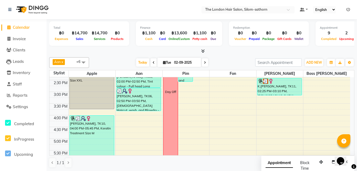
scroll to position [125, 0]
click at [205, 64] on icon at bounding box center [205, 62] width 2 height 3
type input "[DATE]"
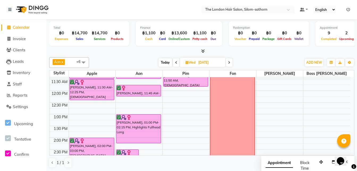
scroll to position [56, 0]
click at [184, 106] on div "9:00 AM 9:30 AM 10:00 AM 10:30 AM 11:00 AM 11:30 AM 12:00 PM 12:30 PM 1:00 PM 1…" at bounding box center [199, 161] width 301 height 281
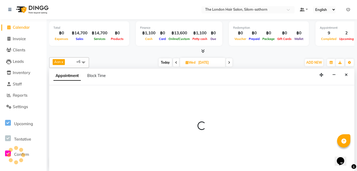
scroll to position [0, 0]
select select "65351"
select select "750"
select select "tentative"
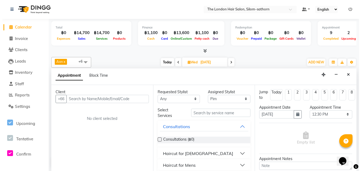
scroll to position [0, 0]
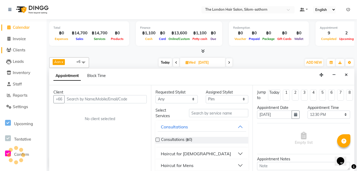
click at [19, 49] on span "Clients" at bounding box center [19, 49] width 12 height 5
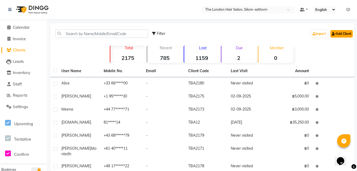
click at [343, 35] on link "Add Client" at bounding box center [342, 33] width 22 height 7
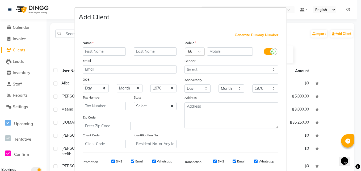
type input "I"
type input "Owen"
click at [150, 55] on input "text" at bounding box center [155, 51] width 43 height 8
type input "Caris"
click at [221, 52] on input "text" at bounding box center [230, 51] width 46 height 8
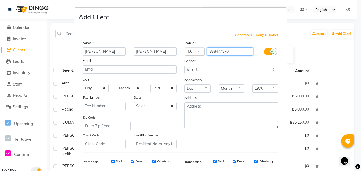
type input "838477870"
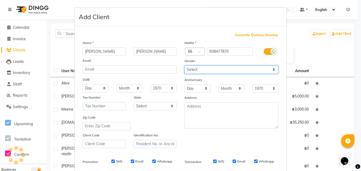
click at [201, 66] on select "Select Male Female Other Prefer Not To Say" at bounding box center [232, 69] width 94 height 8
select select "male"
click at [185, 65] on select "Select Male Female Other Prefer Not To Say" at bounding box center [232, 69] width 94 height 8
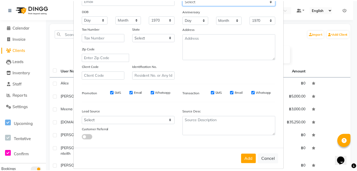
scroll to position [75, 0]
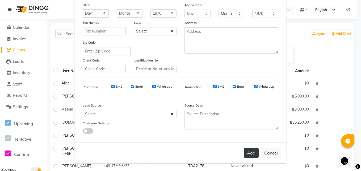
click at [247, 153] on button "Add" at bounding box center [251, 153] width 15 height 10
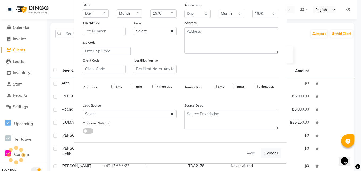
select select
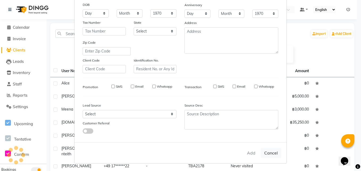
select select
checkbox input "false"
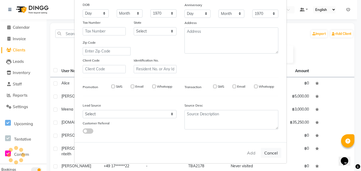
checkbox input "false"
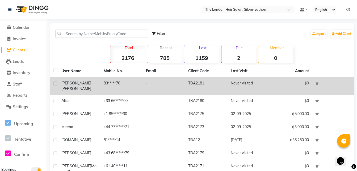
click at [66, 84] on span "Owen" at bounding box center [76, 83] width 30 height 5
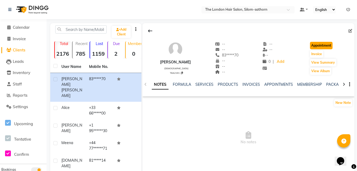
click at [321, 45] on button "Appointment" at bounding box center [321, 45] width 23 height 7
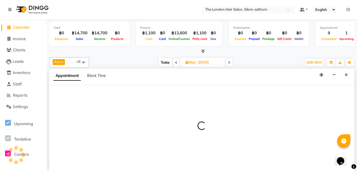
scroll to position [0, 0]
type input "02-09-2025"
select select "600"
select select "tentative"
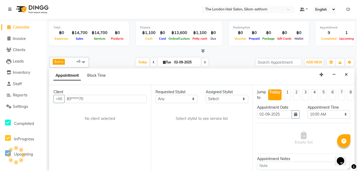
scroll to position [203, 0]
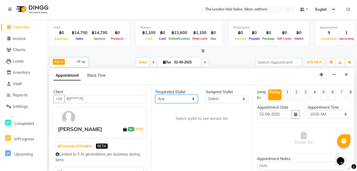
click at [172, 99] on select "Any Aon Apple Boss Luke Fon Kate Pim" at bounding box center [177, 99] width 43 height 8
select select "56710"
click at [156, 95] on select "Any Aon Apple Boss Luke Fon Kate Pim" at bounding box center [177, 99] width 43 height 8
select select "56710"
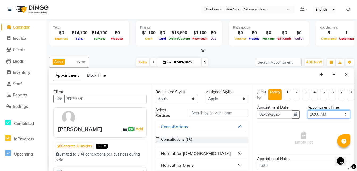
click at [312, 115] on select "Select 10:00 AM 10:05 AM 10:10 AM 10:15 AM 10:20 AM 10:25 AM 10:30 AM 10:35 AM …" at bounding box center [329, 114] width 43 height 8
select select "765"
click at [308, 110] on select "Select 10:00 AM 10:05 AM 10:10 AM 10:15 AM 10:20 AM 10:25 AM 10:30 AM 10:35 AM …" at bounding box center [329, 114] width 43 height 8
click at [292, 117] on button "button" at bounding box center [296, 114] width 8 height 8
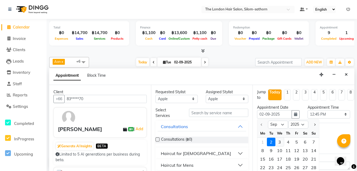
click at [281, 142] on div "3" at bounding box center [280, 141] width 9 height 9
type input "[DATE]"
select select "765"
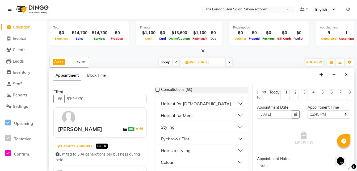
scroll to position [49, 0]
click at [177, 116] on div "Haircut for Mens" at bounding box center [177, 115] width 33 height 6
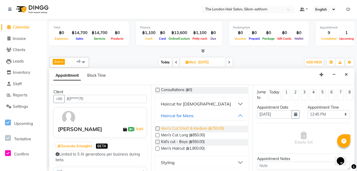
click at [199, 128] on span "Men's Cut Short & Medium (฿750.00)" at bounding box center [192, 129] width 63 height 7
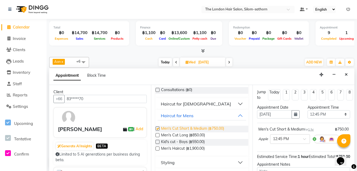
checkbox input "false"
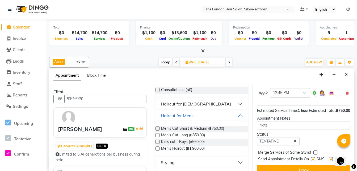
scroll to position [46, 0]
click at [274, 145] on select "Select TENTATIVE CONFIRM UPCOMING" at bounding box center [278, 141] width 43 height 8
select select "confirm booking"
click at [257, 142] on select "Select TENTATIVE CONFIRM UPCOMING" at bounding box center [278, 141] width 43 height 8
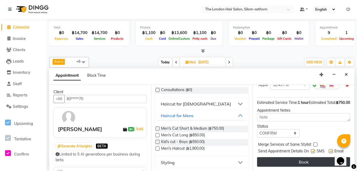
click at [291, 160] on button "Book" at bounding box center [303, 162] width 93 height 10
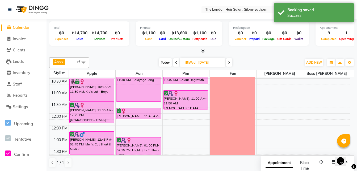
scroll to position [34, 0]
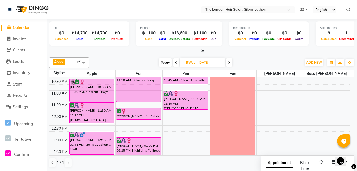
click at [164, 63] on span "Today" at bounding box center [165, 62] width 13 height 8
type input "02-09-2025"
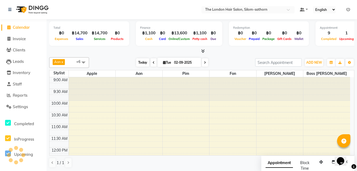
scroll to position [203, 0]
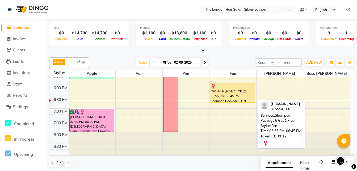
click at [223, 93] on div "[DOMAIN_NAME], TK12, 05:55 PM-06:45 PM, Shampoo Package 5 Get 1 Free" at bounding box center [232, 92] width 44 height 19
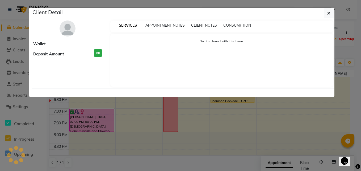
select select "1"
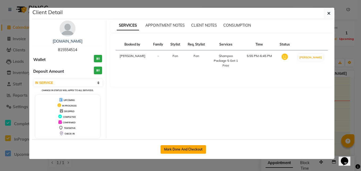
click at [186, 148] on button "Mark Done And Checkout" at bounding box center [183, 149] width 45 height 9
select select "service"
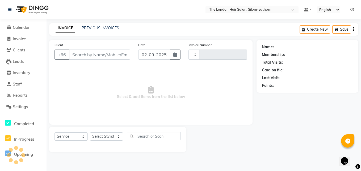
type input "1544"
select select "6977"
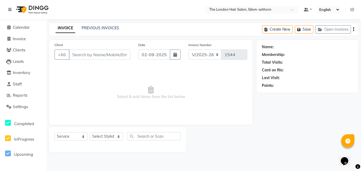
type input "81*****14"
select select "56711"
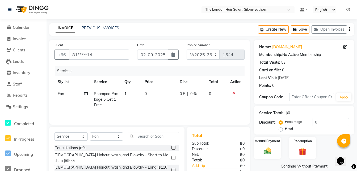
click at [149, 95] on td "0" at bounding box center [158, 99] width 35 height 23
select select "56711"
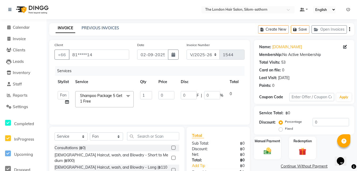
click at [169, 100] on td "0" at bounding box center [166, 99] width 22 height 23
click at [169, 95] on input "0" at bounding box center [167, 95] width 16 height 8
type input "3750"
click at [159, 108] on td "3750" at bounding box center [166, 99] width 22 height 23
select select "56711"
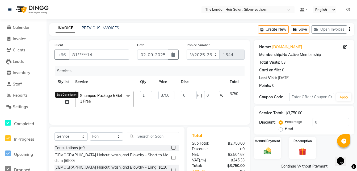
click at [68, 102] on icon at bounding box center [67, 102] width 4 height 4
select select "56711"
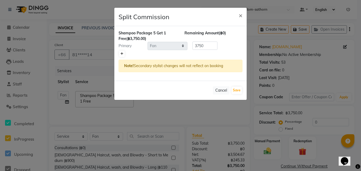
click at [122, 53] on icon at bounding box center [121, 53] width 3 height 3
type input "1875"
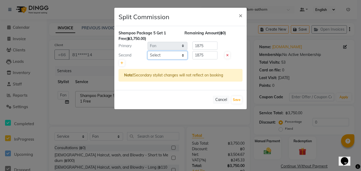
click at [160, 54] on select "Select Aon Apple Boss [PERSON_NAME] [PERSON_NAME]" at bounding box center [168, 55] width 40 height 8
select select "56708"
click at [148, 51] on select "Select Aon Apple Boss [PERSON_NAME] [PERSON_NAME]" at bounding box center [168, 55] width 40 height 8
click at [209, 54] on input "1875" at bounding box center [205, 55] width 25 height 8
type input "1"
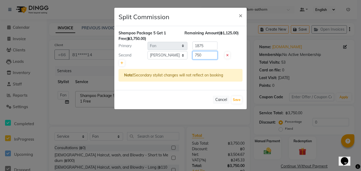
type input "750"
click at [207, 46] on input "1875" at bounding box center [205, 45] width 25 height 8
type input "1"
type input "3000"
click at [236, 99] on button "Save" at bounding box center [237, 99] width 10 height 7
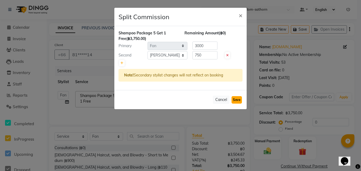
select select "Select"
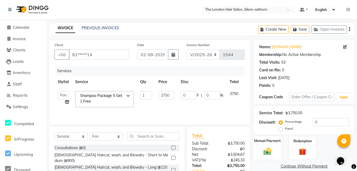
scroll to position [41, 0]
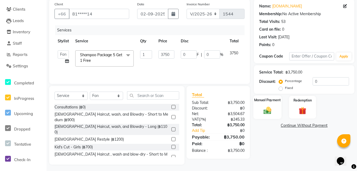
click at [273, 112] on img at bounding box center [267, 110] width 13 height 9
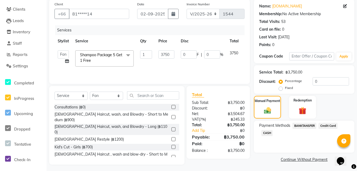
click at [324, 125] on span "Credit Card" at bounding box center [328, 126] width 19 height 6
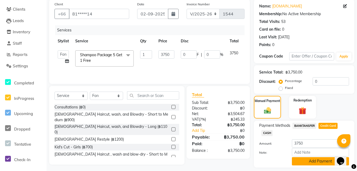
scroll to position [56, 0]
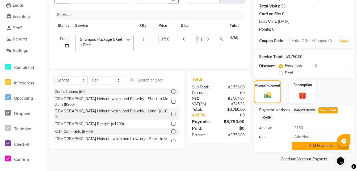
click at [302, 148] on button "Add Payment" at bounding box center [320, 145] width 57 height 8
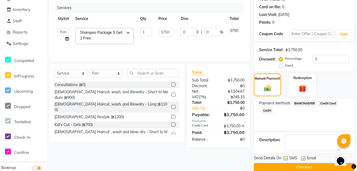
scroll to position [71, 0]
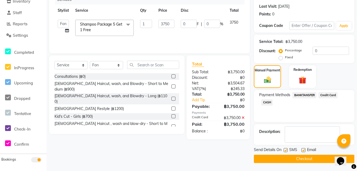
click at [286, 158] on button "Checkout" at bounding box center [304, 159] width 101 height 8
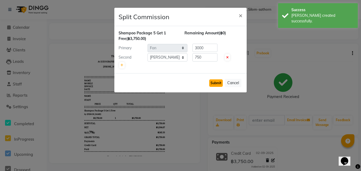
click at [215, 82] on button "Submit" at bounding box center [216, 82] width 14 height 7
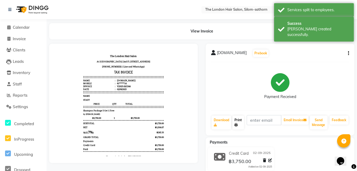
click at [238, 122] on link "Print" at bounding box center [238, 122] width 12 height 14
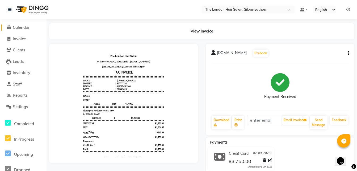
click at [16, 26] on span "Calendar" at bounding box center [21, 27] width 17 height 5
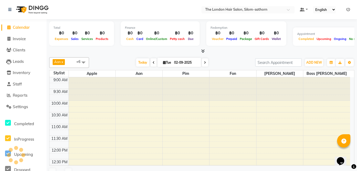
scroll to position [193, 0]
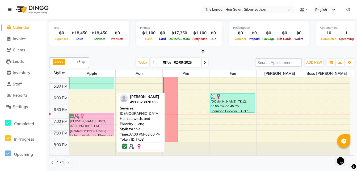
drag, startPoint x: 96, startPoint y: 126, endPoint x: 97, endPoint y: 123, distance: 3.6
click at [97, 123] on div "Eunjoo, TK07, 12:30 PM-01:15 PM, Ladies Haircut, wash, and Blowdry - Long Laami…" at bounding box center [92, 25] width 47 height 281
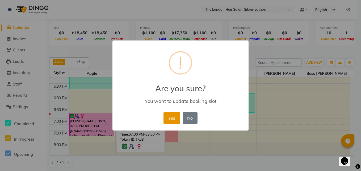
click at [165, 113] on button "Yes" at bounding box center [172, 118] width 16 height 12
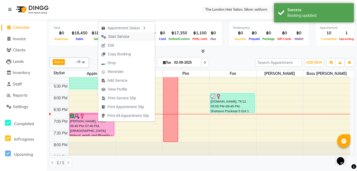
click at [131, 37] on span "Start Service" at bounding box center [115, 36] width 35 height 9
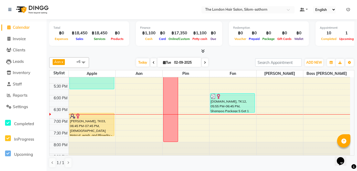
click at [203, 62] on span at bounding box center [205, 62] width 6 height 8
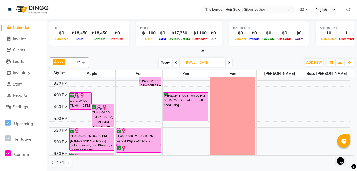
scroll to position [151, 0]
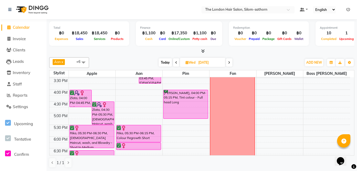
click at [229, 62] on icon at bounding box center [229, 62] width 2 height 3
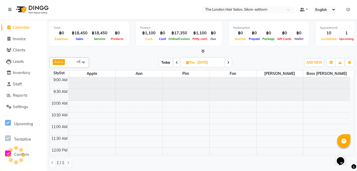
scroll to position [203, 0]
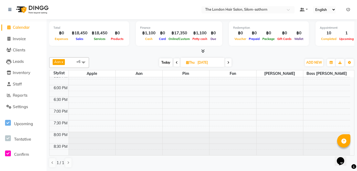
click at [195, 62] on span "Thu" at bounding box center [190, 62] width 11 height 4
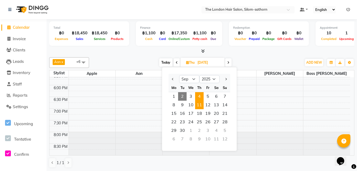
click at [197, 107] on span "11" at bounding box center [199, 105] width 9 height 9
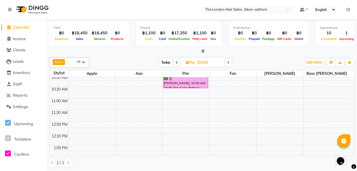
scroll to position [0, 0]
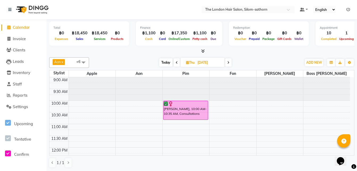
drag, startPoint x: 180, startPoint y: 113, endPoint x: 181, endPoint y: 117, distance: 4.0
click at [193, 62] on span "Thu" at bounding box center [190, 62] width 11 height 4
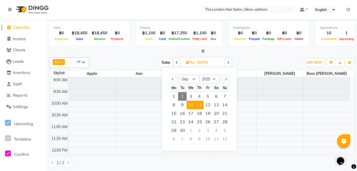
click at [191, 106] on span "10" at bounding box center [191, 105] width 9 height 9
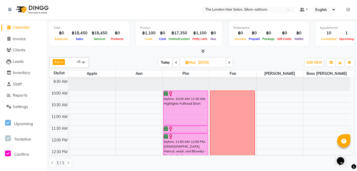
scroll to position [10, 0]
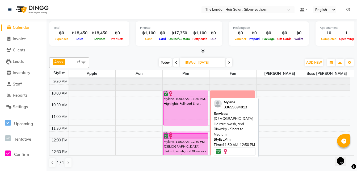
drag, startPoint x: 187, startPoint y: 130, endPoint x: 187, endPoint y: 135, distance: 5.3
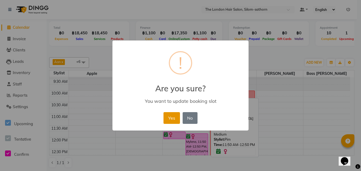
click at [170, 119] on button "Yes" at bounding box center [172, 118] width 16 height 12
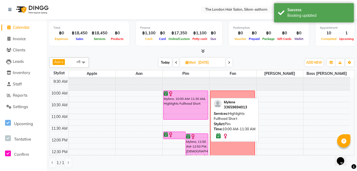
drag, startPoint x: 185, startPoint y: 125, endPoint x: 185, endPoint y: 119, distance: 5.9
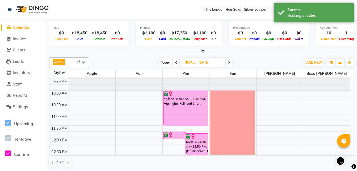
drag, startPoint x: 182, startPoint y: 120, endPoint x: 182, endPoint y: 126, distance: 6.1
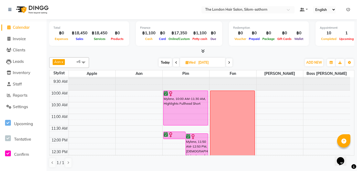
click at [161, 62] on span "Today" at bounding box center [165, 62] width 13 height 8
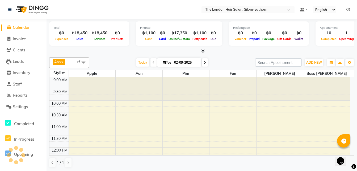
scroll to position [203, 0]
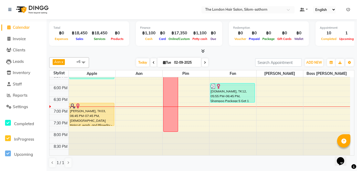
click at [204, 64] on icon at bounding box center [205, 62] width 2 height 3
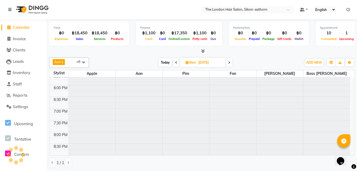
scroll to position [0, 0]
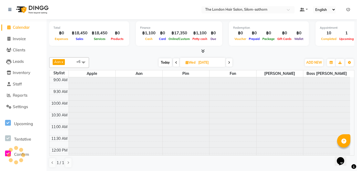
click at [203, 64] on input "[DATE]" at bounding box center [210, 63] width 27 height 8
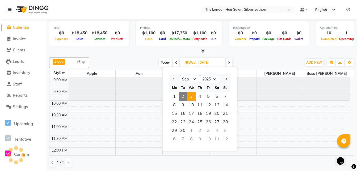
scroll to position [203, 0]
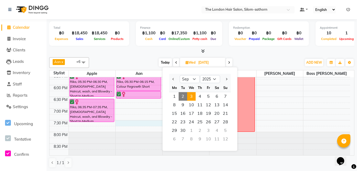
click at [138, 123] on div "9:00 AM 9:30 AM 10:00 AM 10:30 AM 11:00 AM 11:30 AM 12:00 PM 12:30 PM 1:00 PM 1…" at bounding box center [199, 14] width 301 height 281
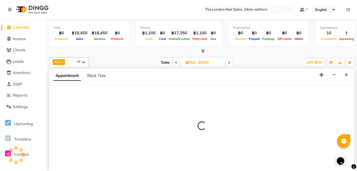
scroll to position [0, 0]
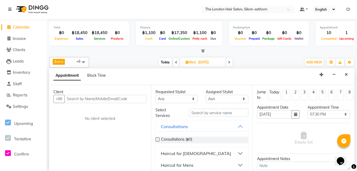
click at [164, 62] on span "Today" at bounding box center [165, 62] width 13 height 8
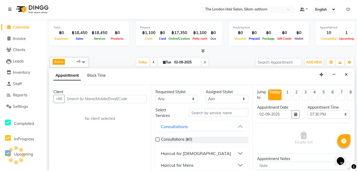
scroll to position [203, 0]
click at [345, 75] on icon "Close" at bounding box center [346, 75] width 3 height 4
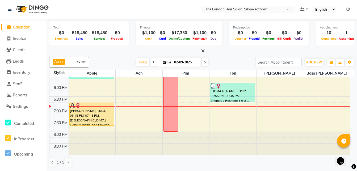
click at [205, 61] on icon at bounding box center [205, 62] width 2 height 3
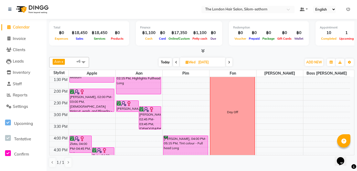
scroll to position [104, 0]
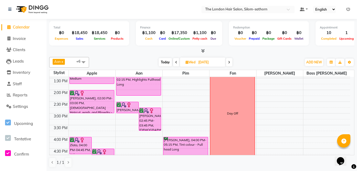
click at [164, 62] on span "Today" at bounding box center [165, 62] width 13 height 8
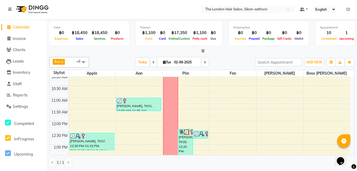
scroll to position [0, 0]
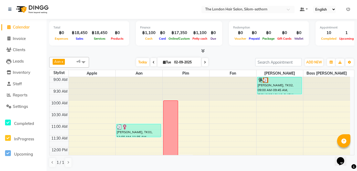
click at [205, 62] on icon at bounding box center [205, 62] width 2 height 3
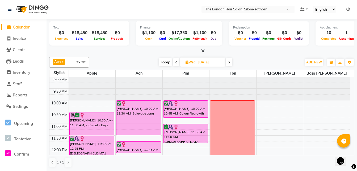
click at [163, 61] on span "Today" at bounding box center [165, 62] width 13 height 8
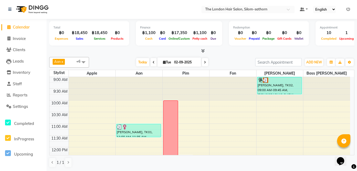
click at [185, 62] on input "02-09-2025" at bounding box center [186, 62] width 27 height 8
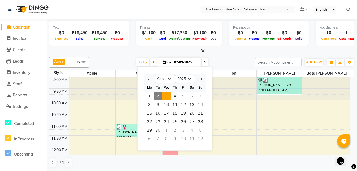
click at [168, 96] on span "3" at bounding box center [166, 96] width 9 height 9
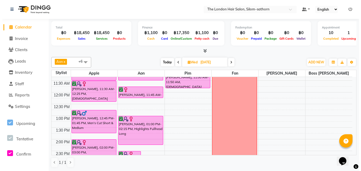
scroll to position [49, 0]
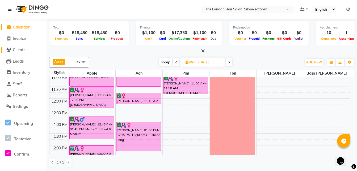
click at [18, 49] on span "Clients" at bounding box center [19, 49] width 12 height 5
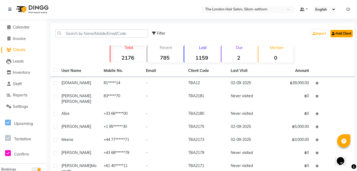
click at [344, 34] on link "Add Client" at bounding box center [342, 33] width 22 height 7
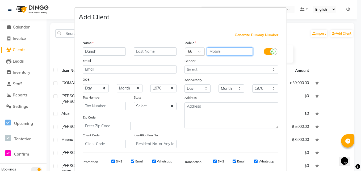
click at [212, 53] on input "text" at bounding box center [230, 51] width 46 height 8
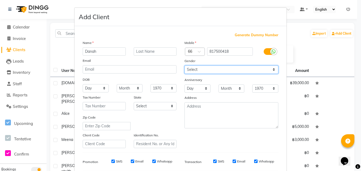
click at [195, 67] on select "Select Male Female Other Prefer Not To Say" at bounding box center [232, 69] width 94 height 8
click at [185, 65] on select "Select Male Female Other Prefer Not To Say" at bounding box center [232, 69] width 94 height 8
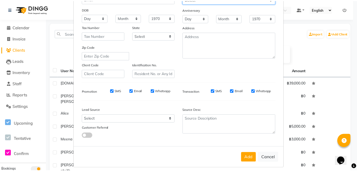
scroll to position [75, 0]
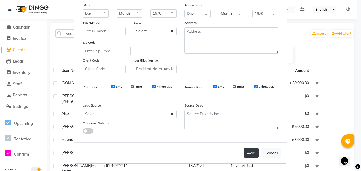
click at [247, 151] on button "Add" at bounding box center [251, 153] width 15 height 10
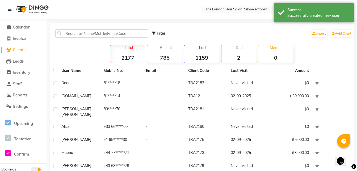
click at [194, 81] on td "TBA2182" at bounding box center [206, 83] width 42 height 13
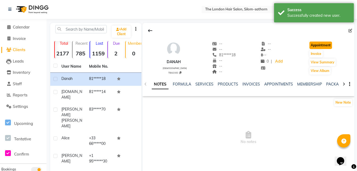
click at [315, 47] on button "Appointment" at bounding box center [321, 44] width 23 height 7
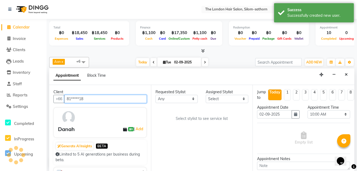
scroll to position [203, 0]
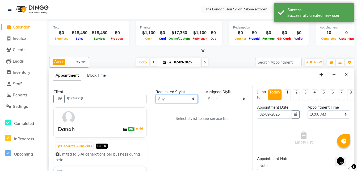
click at [176, 95] on select "Any Aon Apple Boss Luke Fon Kate Pim" at bounding box center [177, 99] width 43 height 8
click at [156, 95] on select "Any Aon Apple Boss Luke Fon Kate Pim" at bounding box center [177, 99] width 43 height 8
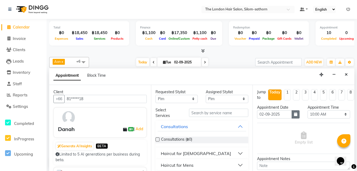
click at [294, 113] on icon "button" at bounding box center [295, 114] width 3 height 4
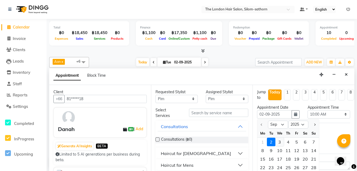
click at [280, 144] on div "3" at bounding box center [280, 141] width 9 height 9
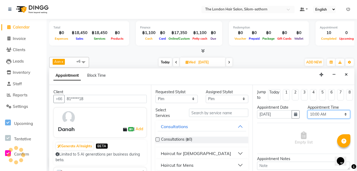
click at [310, 114] on select "Select 10:00 AM 10:05 AM 10:10 AM 10:15 AM 10:20 AM 10:25 AM 10:30 AM 10:35 AM …" at bounding box center [329, 114] width 43 height 8
click at [308, 110] on select "Select 10:00 AM 10:05 AM 10:10 AM 10:15 AM 10:20 AM 10:25 AM 10:30 AM 10:35 AM …" at bounding box center [329, 114] width 43 height 8
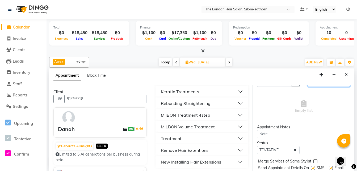
scroll to position [238, 0]
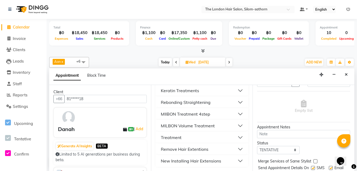
click at [184, 93] on div "Keratin Treatments" at bounding box center [180, 90] width 38 height 6
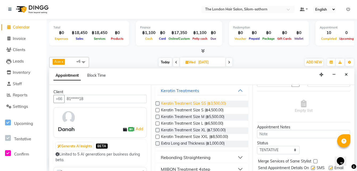
click at [197, 104] on span "Keratin Treatment Size SS (฿3,500.00)" at bounding box center [193, 104] width 65 height 7
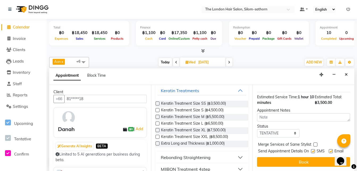
scroll to position [68, 0]
click at [274, 129] on select "Select TENTATIVE CONFIRM UPCOMING" at bounding box center [278, 133] width 43 height 8
click at [257, 129] on select "Select TENTATIVE CONFIRM UPCOMING" at bounding box center [278, 133] width 43 height 8
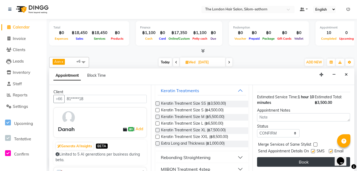
click at [287, 157] on button "Book" at bounding box center [303, 162] width 93 height 10
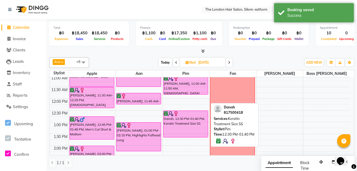
scroll to position [66, 0]
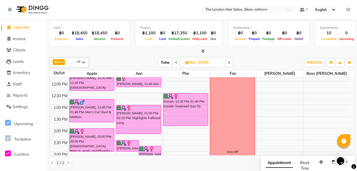
click at [181, 120] on div "Julia, 10:00 AM-10:45 AM, Colour Regrowth Long Julia, 11:00 AM-11:50 AM, Ladies…" at bounding box center [186, 151] width 47 height 281
drag, startPoint x: 182, startPoint y: 119, endPoint x: 182, endPoint y: 126, distance: 6.1
click at [182, 126] on div "Julia, 10:00 AM-10:45 AM, Colour Regrowth Long Julia, 11:00 AM-11:50 AM, Ladies…" at bounding box center [186, 151] width 47 height 281
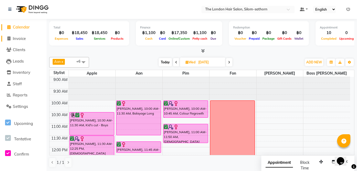
click at [20, 37] on span "Invoice" at bounding box center [19, 38] width 13 height 5
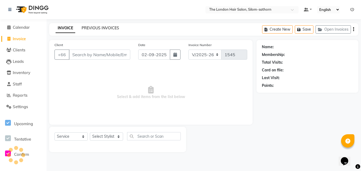
click at [96, 30] on link "PREVIOUS INVOICES" at bounding box center [100, 28] width 37 height 5
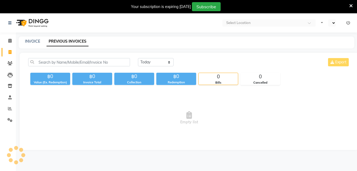
select select "en"
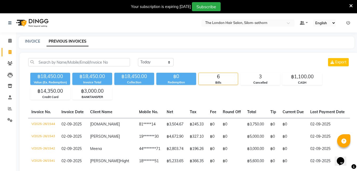
scroll to position [101, 0]
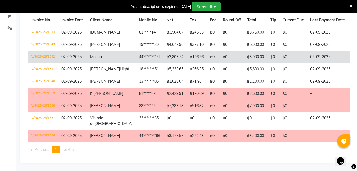
click at [287, 51] on td "฿0" at bounding box center [294, 57] width 28 height 12
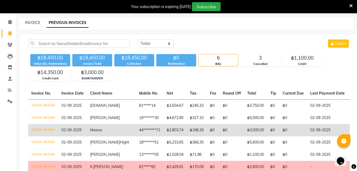
scroll to position [0, 0]
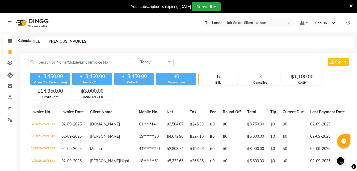
click at [11, 40] on icon at bounding box center [9, 41] width 3 height 4
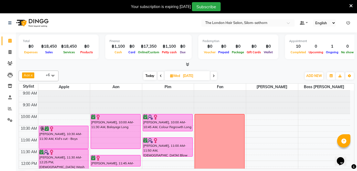
click at [149, 74] on span "Today" at bounding box center [149, 76] width 13 height 8
type input "02-09-2025"
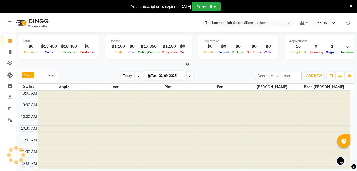
scroll to position [203, 0]
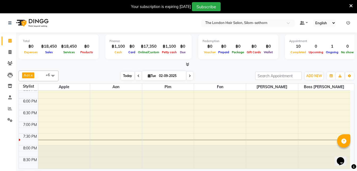
click at [125, 76] on span "Today" at bounding box center [127, 76] width 13 height 8
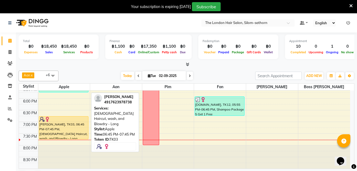
click at [72, 130] on div "[PERSON_NAME], TK03, 06:45 PM-07:45 PM, [DEMOGRAPHIC_DATA] Haircut, wash, and B…" at bounding box center [63, 127] width 49 height 23
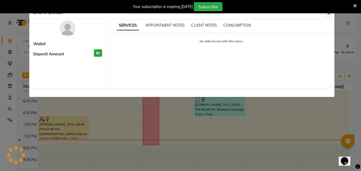
select select "1"
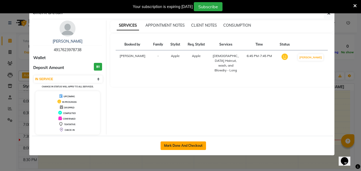
click at [177, 147] on button "Mark Done And Checkout" at bounding box center [183, 145] width 45 height 9
select select "service"
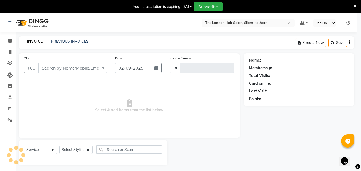
type input "1545"
select select "6977"
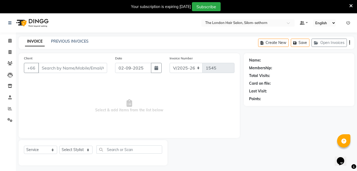
type input "49*********38"
select select "56710"
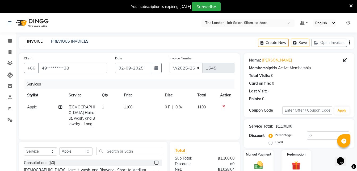
click at [91, 111] on span "[DEMOGRAPHIC_DATA] Haircut, wash, and Blowdry - Long" at bounding box center [82, 116] width 27 height 22
select select "56710"
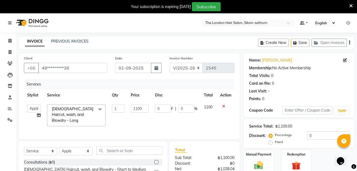
click at [83, 111] on span "[DEMOGRAPHIC_DATA] Haircut, wash, and Blowdry - Long x" at bounding box center [74, 114] width 47 height 17
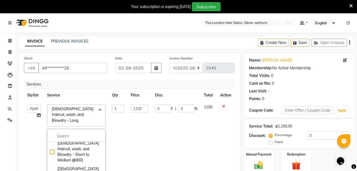
scroll to position [12, 0]
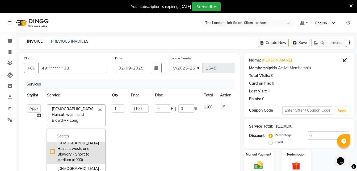
click at [52, 143] on div "[DEMOGRAPHIC_DATA] Haircut, wash, and Blowdry - Short to Medium (฿900)" at bounding box center [76, 151] width 53 height 22
checkbox input "true"
checkbox input "false"
type input "900"
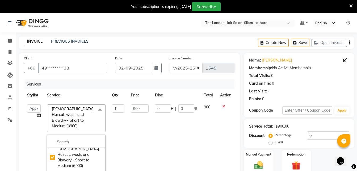
click at [125, 116] on td "1" at bounding box center [118, 152] width 19 height 102
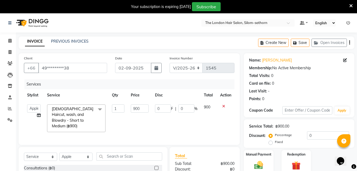
scroll to position [61, 0]
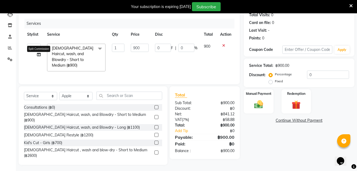
click at [37, 56] on icon at bounding box center [39, 55] width 4 height 4
select select "56710"
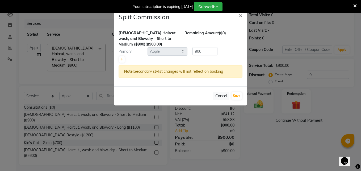
click at [119, 56] on div at bounding box center [181, 59] width 124 height 7
click at [123, 59] on icon at bounding box center [121, 59] width 3 height 3
type input "450"
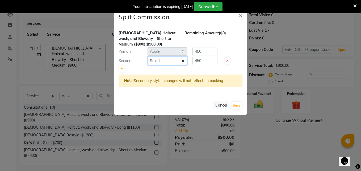
click at [159, 60] on select "Select Aon Apple Boss [PERSON_NAME] [PERSON_NAME]" at bounding box center [168, 61] width 40 height 8
select select "56711"
click at [148, 57] on select "Select Aon Apple Boss [PERSON_NAME] [PERSON_NAME]" at bounding box center [168, 61] width 40 height 8
click at [204, 60] on input "450" at bounding box center [205, 61] width 25 height 8
type input "4"
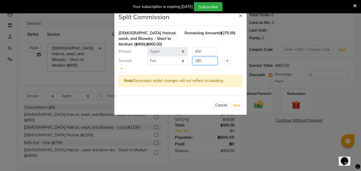
type input "180"
click at [205, 51] on input "450" at bounding box center [205, 51] width 25 height 8
type input "4"
type input "720"
click at [236, 105] on button "Save" at bounding box center [237, 105] width 10 height 7
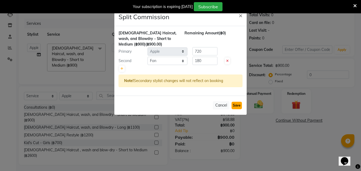
select select "Select"
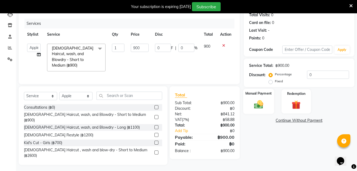
click at [257, 100] on img at bounding box center [258, 104] width 15 height 11
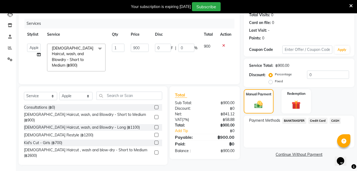
click at [335, 119] on span "CASH" at bounding box center [335, 121] width 11 height 6
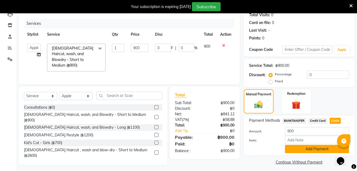
click at [303, 149] on button "Add Payment" at bounding box center [317, 149] width 64 height 8
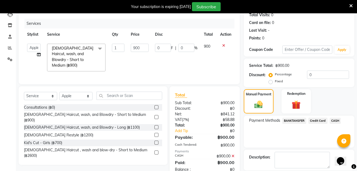
scroll to position [81, 0]
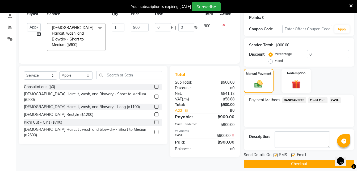
click at [293, 164] on button "Checkout" at bounding box center [299, 164] width 111 height 8
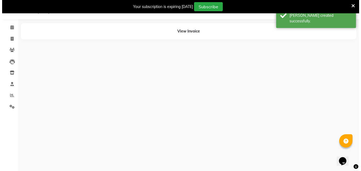
scroll to position [13, 0]
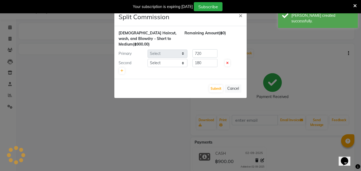
select select "56710"
select select "56711"
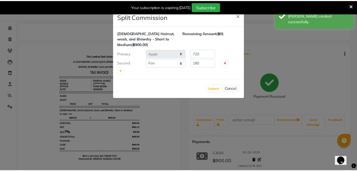
scroll to position [0, 0]
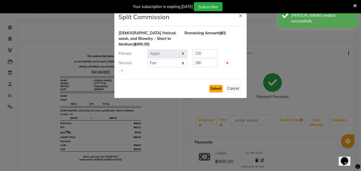
click at [214, 89] on button "Submit" at bounding box center [216, 88] width 14 height 7
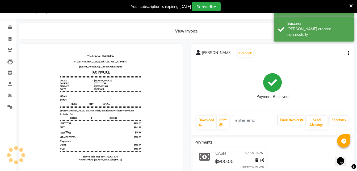
scroll to position [28, 0]
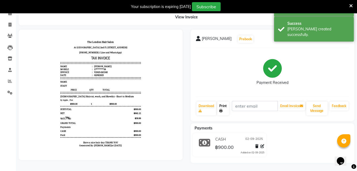
click at [226, 109] on link "Print" at bounding box center [223, 108] width 12 height 14
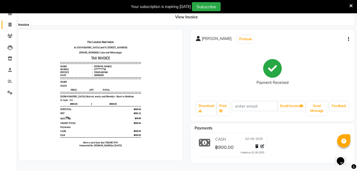
click at [11, 25] on icon at bounding box center [10, 25] width 3 height 4
select select "service"
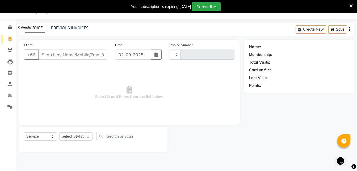
scroll to position [13, 0]
type input "1546"
select select "6977"
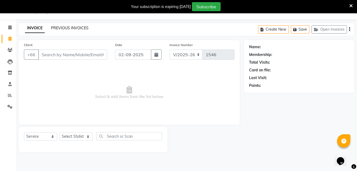
click at [65, 26] on link "PREVIOUS INVOICES" at bounding box center [69, 28] width 37 height 5
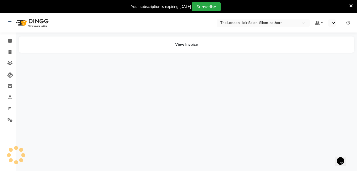
select select "en"
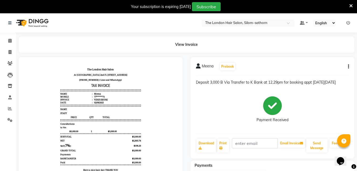
click at [287, 50] on div "View Invoice" at bounding box center [187, 44] width 336 height 16
